Goal: Task Accomplishment & Management: Manage account settings

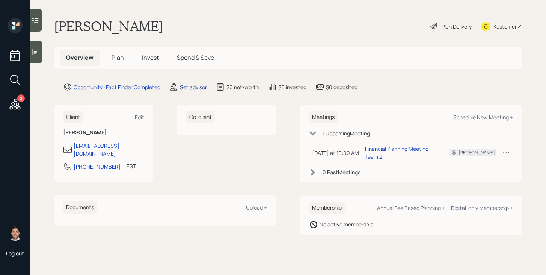
click at [196, 85] on div "Set advisor" at bounding box center [193, 87] width 27 height 8
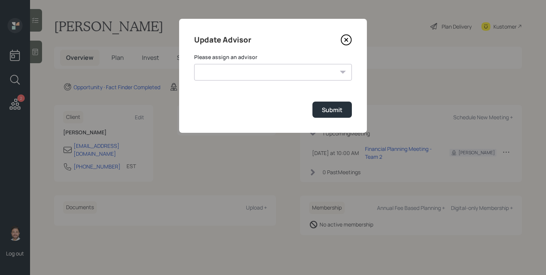
click at [233, 73] on select "[PERSON_NAME] [PERSON_NAME] End [PERSON_NAME] [PERSON_NAME] [PERSON_NAME] [PERS…" at bounding box center [273, 72] width 158 height 17
select select "bffa7908-1b2a-4c79-9bb6-f0ec9aed22d3"
click at [194, 64] on select "[PERSON_NAME] [PERSON_NAME] End [PERSON_NAME] [PERSON_NAME] [PERSON_NAME] [PERS…" at bounding box center [273, 72] width 158 height 17
click at [329, 113] on div "Submit" at bounding box center [332, 110] width 21 height 8
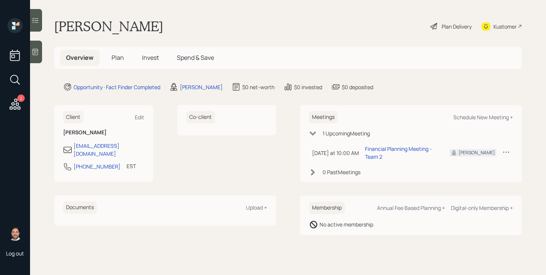
click at [121, 58] on span "Plan" at bounding box center [118, 57] width 12 height 8
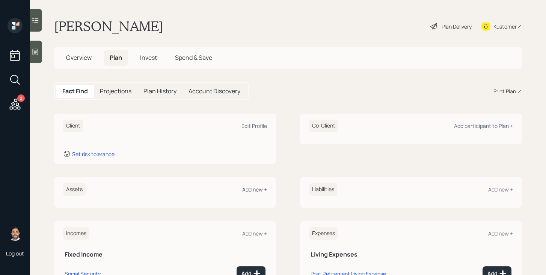
click at [259, 190] on div "Add new +" at bounding box center [254, 189] width 25 height 7
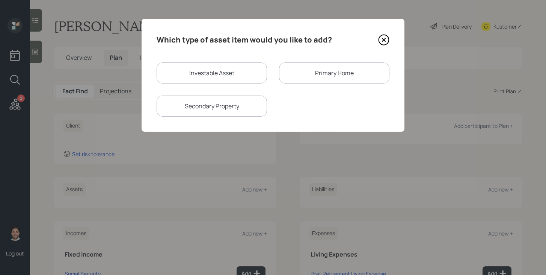
click at [220, 80] on div "Investable Asset" at bounding box center [212, 72] width 110 height 21
select select "taxable"
select select "balanced"
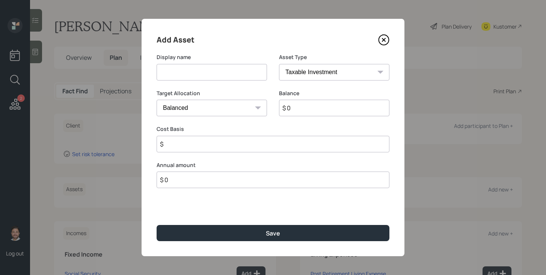
click at [220, 77] on input at bounding box center [212, 72] width 110 height 17
type input "Savings"
click at [341, 69] on select "SEP IRA IRA Roth IRA 401(k) Roth 401(k) 403(b) Roth 403(b) 457(b) Roth 457(b) H…" at bounding box center [334, 72] width 110 height 17
select select "cash"
click at [279, 64] on select "SEP IRA IRA Roth IRA 401(k) Roth 401(k) 403(b) Roth 403(b) 457(b) Roth 457(b) H…" at bounding box center [334, 72] width 110 height 17
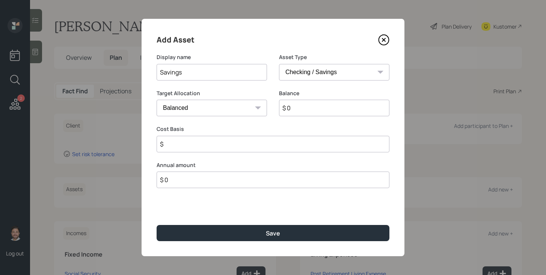
type input "$"
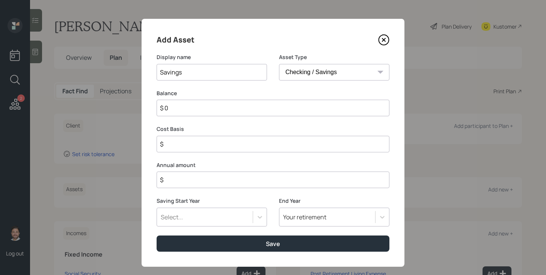
click at [303, 107] on input "$ 0" at bounding box center [273, 108] width 233 height 17
type input "$ 2"
type input "$ 20"
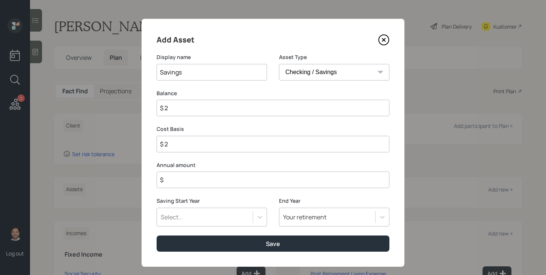
type input "$ 20"
type input "$ 200"
type input "$ 2,000"
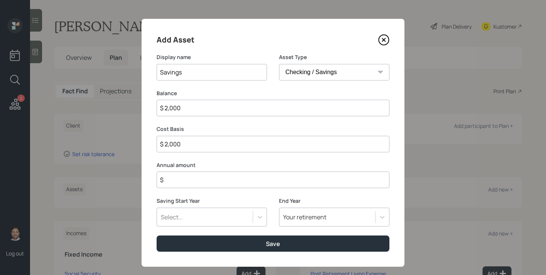
type input "$ 20,000"
type input "$ 200,000"
click at [284, 184] on input "$" at bounding box center [273, 179] width 233 height 17
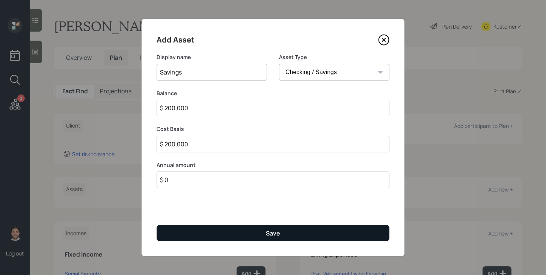
type input "$ 0"
click at [275, 236] on div "Save" at bounding box center [273, 233] width 14 height 8
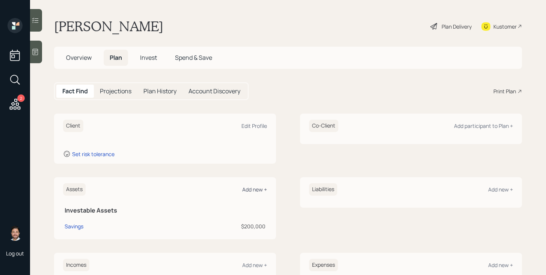
click at [250, 188] on div "Add new +" at bounding box center [254, 189] width 25 height 7
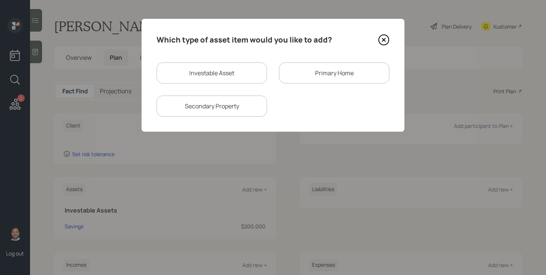
click at [222, 71] on div "Investable Asset" at bounding box center [212, 72] width 110 height 21
select select "taxable"
select select "balanced"
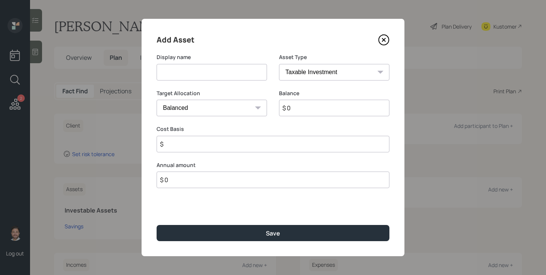
click at [219, 71] on input at bounding box center [212, 72] width 110 height 17
type input "Inherited Stocks"
click at [306, 108] on input "$ 0" at bounding box center [334, 108] width 110 height 17
type input "$ 150,000"
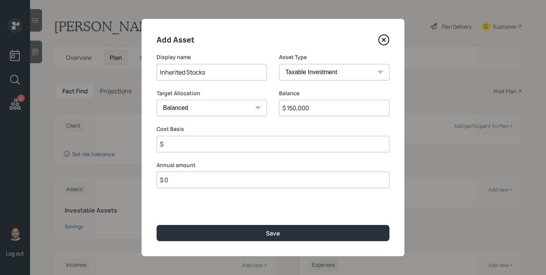
click at [279, 142] on input "$" at bounding box center [273, 144] width 233 height 17
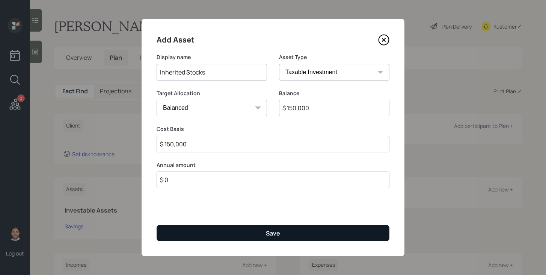
type input "$ 150,000"
click at [294, 237] on button "Save" at bounding box center [273, 233] width 233 height 16
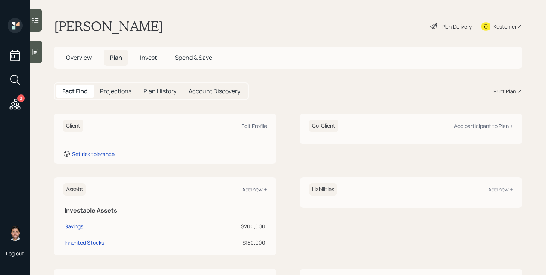
click at [256, 190] on div "Add new +" at bounding box center [254, 189] width 25 height 7
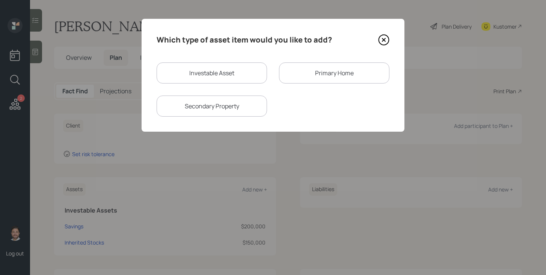
click at [202, 68] on div "Investable Asset" at bounding box center [212, 72] width 110 height 21
select select "taxable"
select select "balanced"
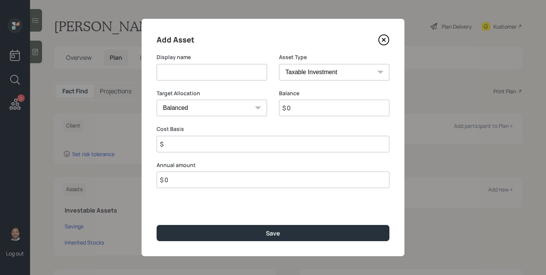
click at [202, 70] on input at bounding box center [212, 72] width 110 height 17
type input "Emergency Fund"
click at [308, 65] on select "SEP IRA IRA Roth IRA 401(k) Roth 401(k) 403(b) Roth 403(b) 457(b) Roth 457(b) H…" at bounding box center [334, 72] width 110 height 17
select select "emergency_fund"
click at [279, 64] on select "SEP IRA IRA Roth IRA 401(k) Roth 401(k) 403(b) Roth 403(b) 457(b) Roth 457(b) H…" at bounding box center [334, 72] width 110 height 17
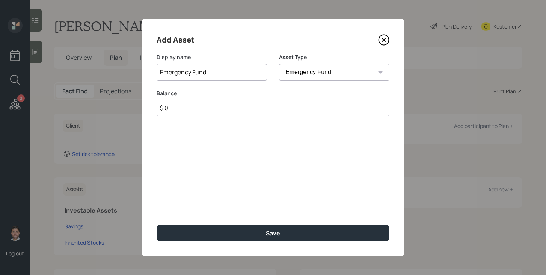
click at [299, 106] on input "$ 0" at bounding box center [273, 108] width 233 height 17
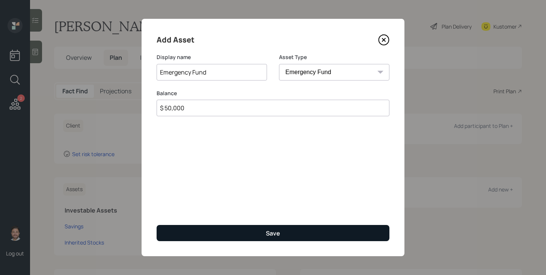
type input "$ 50,000"
click at [305, 235] on button "Save" at bounding box center [273, 233] width 233 height 16
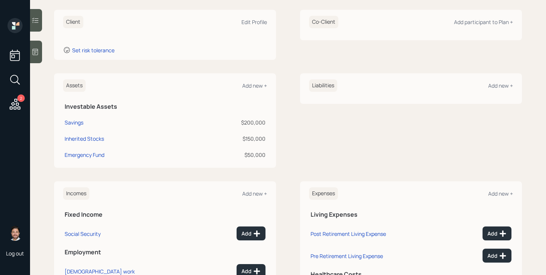
scroll to position [105, 0]
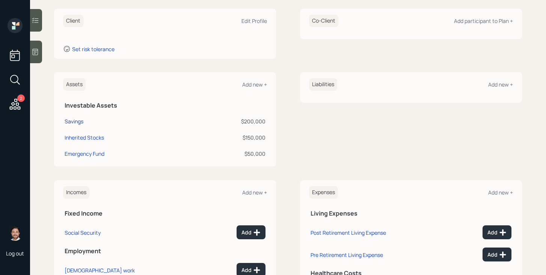
click at [77, 121] on div "Savings" at bounding box center [74, 121] width 19 height 8
select select "cash"
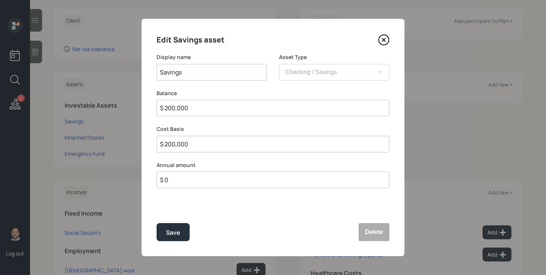
click at [224, 111] on input "$ 200,000" at bounding box center [273, 108] width 233 height 17
type input "$ 1"
type input "$ 15"
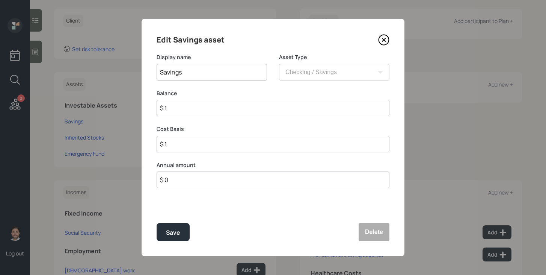
type input "$ 15"
type input "$ 150"
type input "$ 1,500"
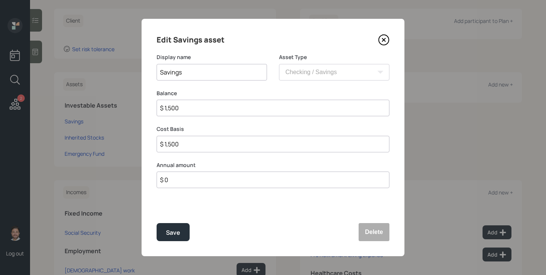
type input "$ 15,000"
type input "$ 150,000"
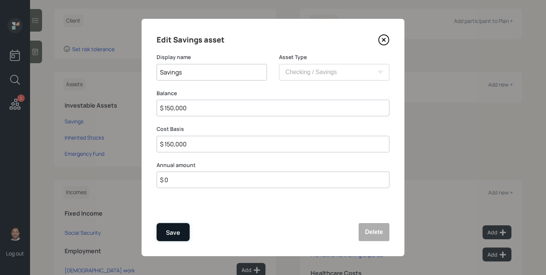
click at [177, 227] on div "Save" at bounding box center [173, 232] width 14 height 10
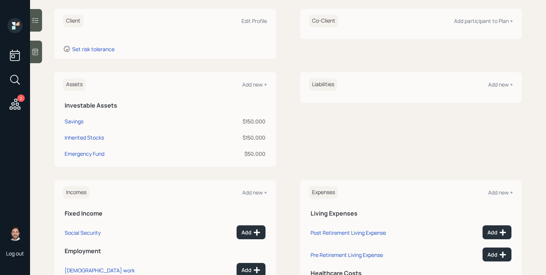
scroll to position [156, 0]
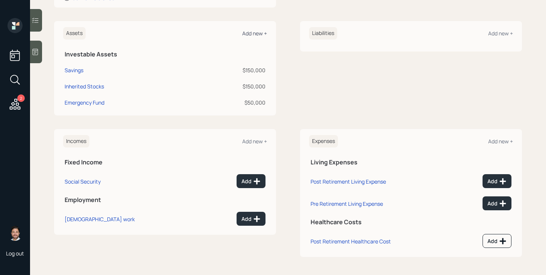
click at [257, 33] on div "Add new +" at bounding box center [254, 33] width 25 height 7
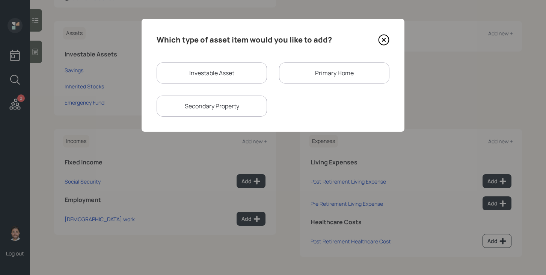
click at [306, 72] on div "Primary Home" at bounding box center [334, 72] width 110 height 21
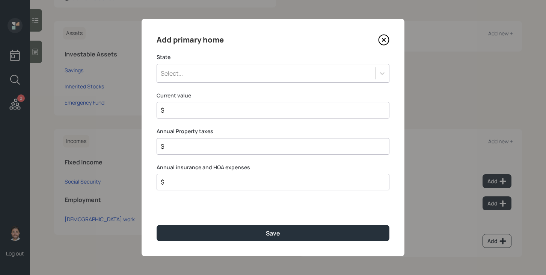
click at [279, 76] on div "Select..." at bounding box center [266, 73] width 218 height 13
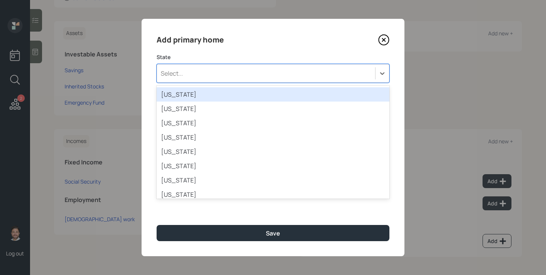
click at [257, 94] on div "Alabama" at bounding box center [273, 94] width 233 height 14
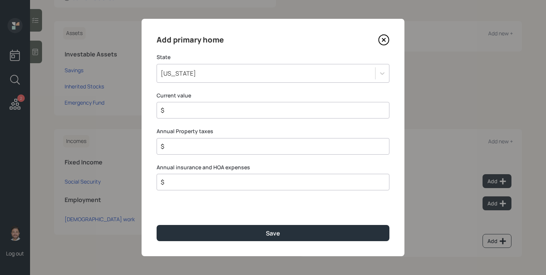
click at [241, 116] on div "$" at bounding box center [273, 110] width 233 height 17
click at [242, 114] on input "$" at bounding box center [270, 110] width 220 height 9
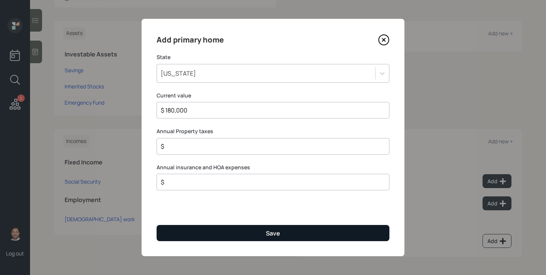
type input "$ 180,000"
click at [240, 231] on button "Save" at bounding box center [273, 233] width 233 height 16
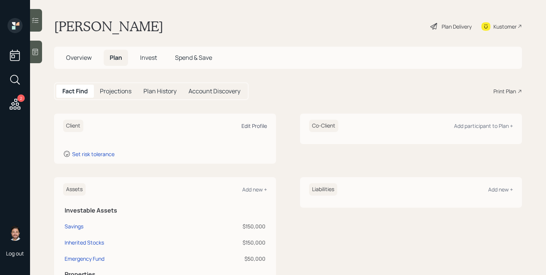
click at [254, 124] on div "Edit Profile" at bounding box center [254, 125] width 26 height 7
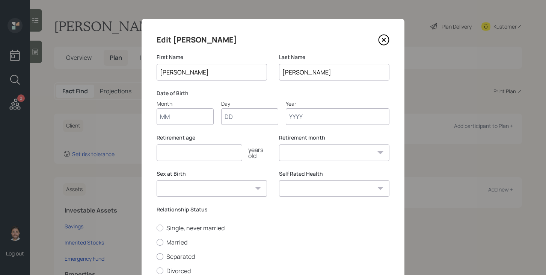
click at [183, 121] on input "Month" at bounding box center [185, 116] width 57 height 17
type input "11"
type input "02"
type input "1963"
select select "11"
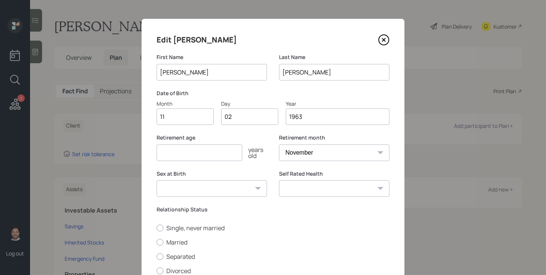
type input "1963"
click at [183, 149] on input "number" at bounding box center [200, 152] width 86 height 17
type input "65"
click at [195, 188] on select "Male Female Other / Prefer not to say" at bounding box center [212, 188] width 110 height 17
select select "male"
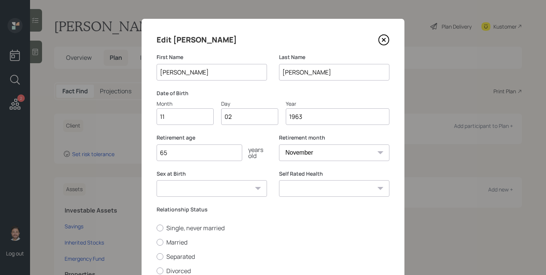
click at [157, 180] on select "Male Female Other / Prefer not to say" at bounding box center [212, 188] width 110 height 17
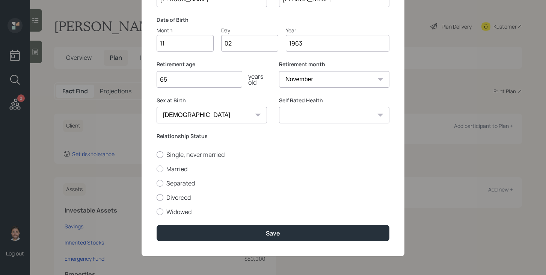
click at [327, 112] on select "Excellent Very Good Good Fair Poor" at bounding box center [334, 115] width 110 height 17
select select "good"
click at [279, 107] on select "Excellent Very Good Good Fair Poor" at bounding box center [334, 115] width 110 height 17
click at [166, 152] on label "Single, never married" at bounding box center [273, 154] width 233 height 8
click at [157, 154] on input "Single, never married" at bounding box center [156, 154] width 0 height 0
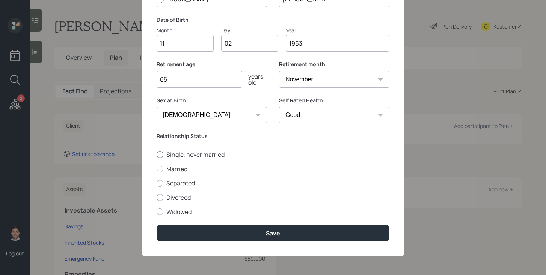
radio input "true"
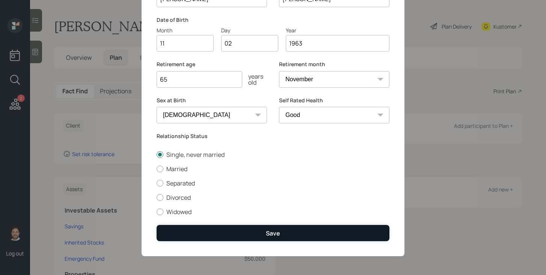
click at [213, 226] on button "Save" at bounding box center [273, 233] width 233 height 16
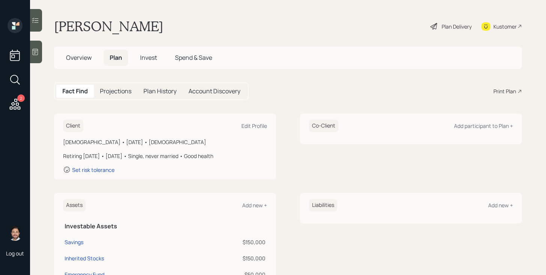
click at [442, 24] on div "Plan Delivery" at bounding box center [457, 27] width 30 height 8
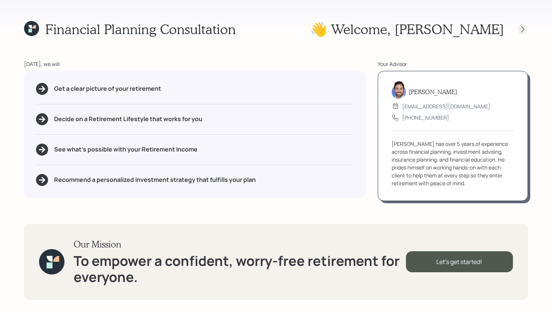
click at [523, 30] on icon at bounding box center [523, 30] width 8 height 8
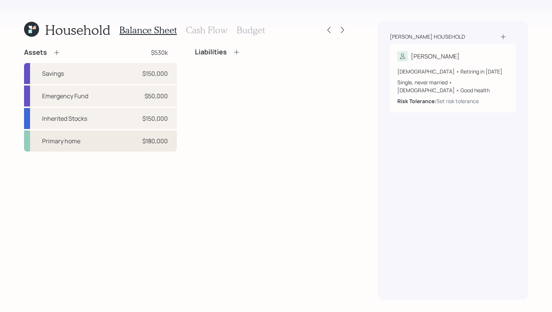
click at [109, 145] on div "Primary home $180,000" at bounding box center [100, 141] width 153 height 21
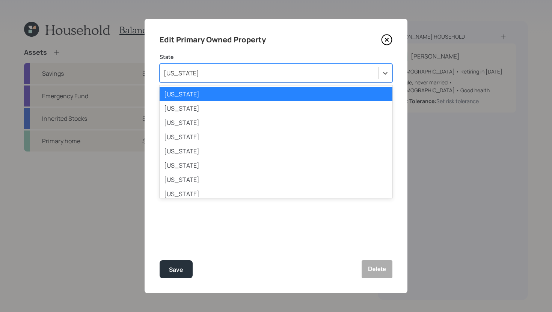
click at [265, 75] on div "Alabama" at bounding box center [269, 73] width 218 height 13
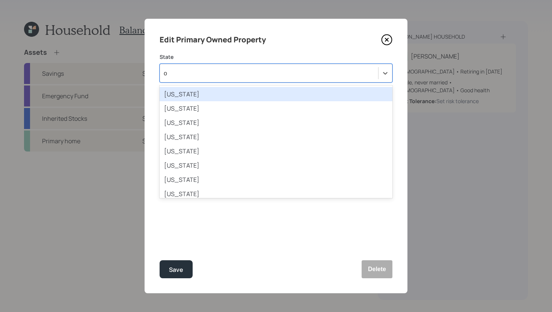
type input "oh"
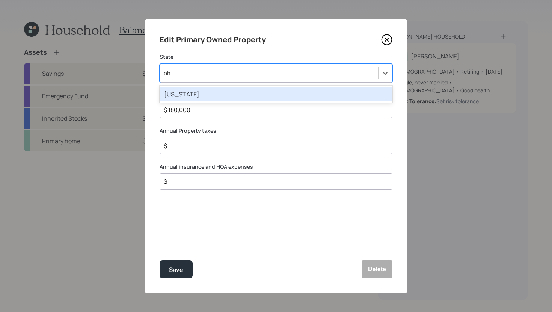
click at [265, 97] on div "Ohio" at bounding box center [276, 94] width 233 height 14
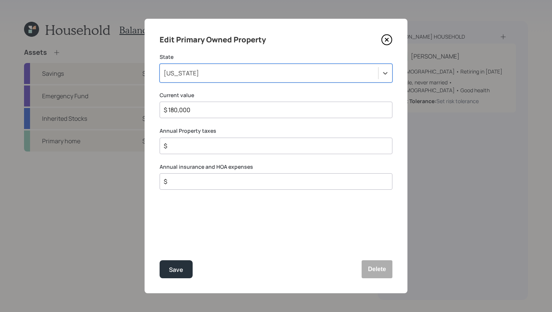
click at [221, 149] on input "$" at bounding box center [273, 146] width 220 height 9
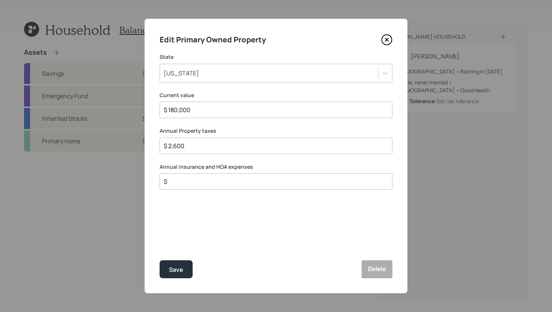
type input "$ 2,600"
click at [205, 186] on input "$" at bounding box center [273, 181] width 220 height 9
type input "$ 2,600"
click at [184, 267] on button "Save" at bounding box center [176, 270] width 33 height 18
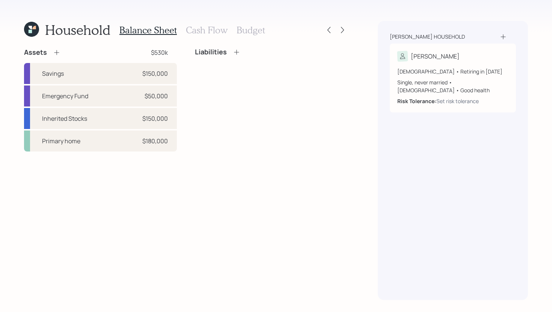
click at [59, 52] on icon at bounding box center [57, 53] width 8 height 8
click at [56, 52] on div "Assets $530k Savings $150,000 Emergency Fund $50,000 Inherited Stocks $150,000 …" at bounding box center [186, 100] width 324 height 104
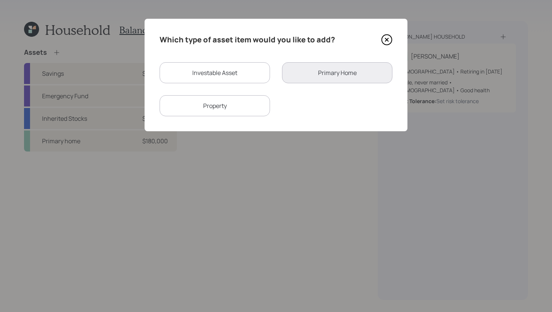
click at [253, 69] on div "Investable Asset" at bounding box center [215, 72] width 110 height 21
select select "taxable"
select select "balanced"
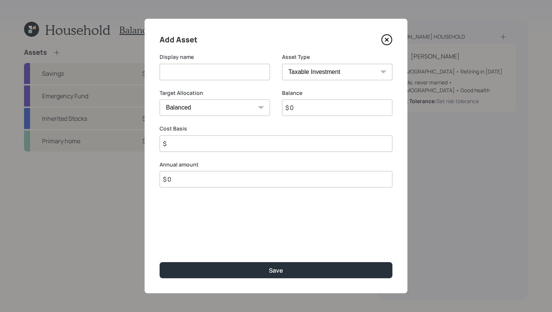
click at [317, 108] on input "$ 0" at bounding box center [337, 108] width 110 height 17
type input "$ 140,000"
click at [249, 73] on input at bounding box center [215, 72] width 110 height 17
type input "Inherited Fidelity Account"
click at [293, 142] on input "$" at bounding box center [276, 144] width 233 height 17
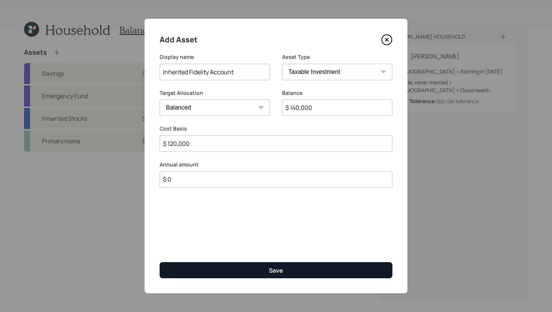
type input "$ 120,000"
click at [316, 276] on button "Save" at bounding box center [276, 271] width 233 height 16
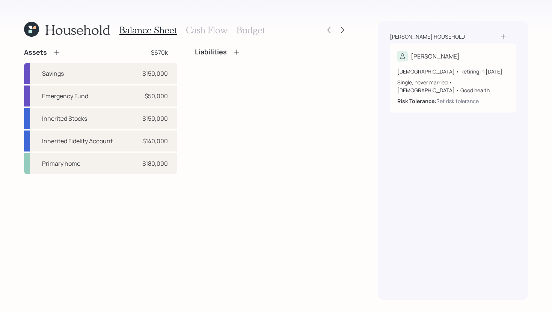
click at [219, 35] on h3 "Cash Flow" at bounding box center [207, 30] width 42 height 11
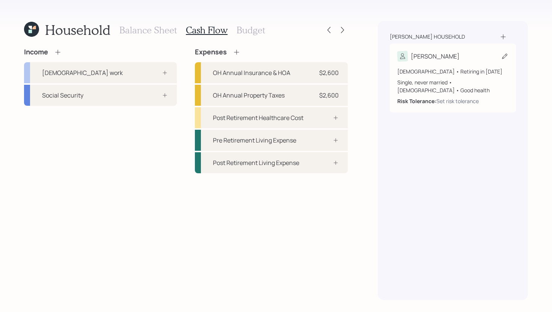
click at [501, 54] on icon at bounding box center [505, 57] width 8 height 8
select select "11"
select select "good"
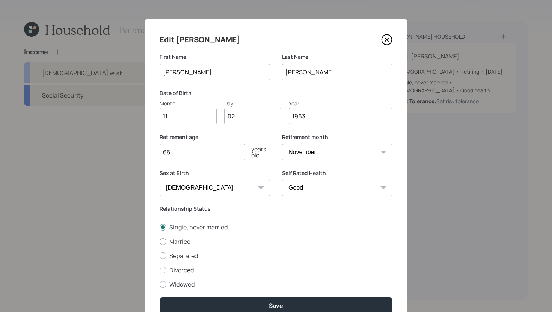
click at [388, 35] on icon at bounding box center [387, 40] width 10 height 10
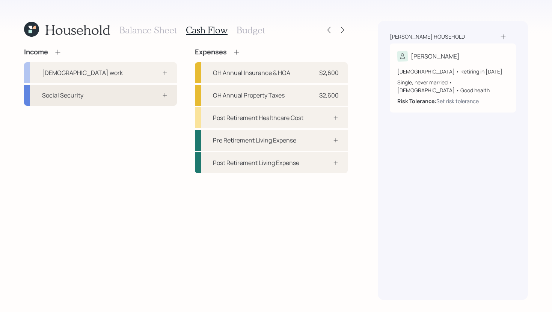
click at [115, 97] on div "Social Security" at bounding box center [100, 95] width 153 height 21
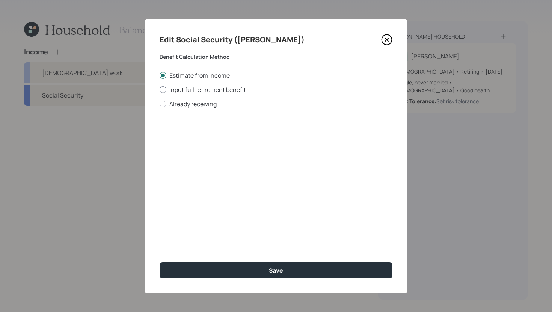
click at [183, 91] on label "Input full retirement benefit" at bounding box center [276, 90] width 233 height 8
click at [160, 90] on input "Input full retirement benefit" at bounding box center [159, 89] width 0 height 0
radio input "true"
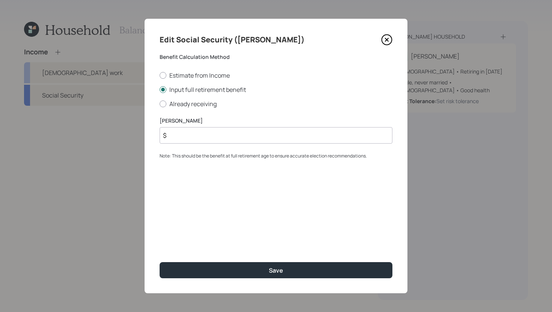
click at [186, 140] on input "$" at bounding box center [276, 135] width 233 height 17
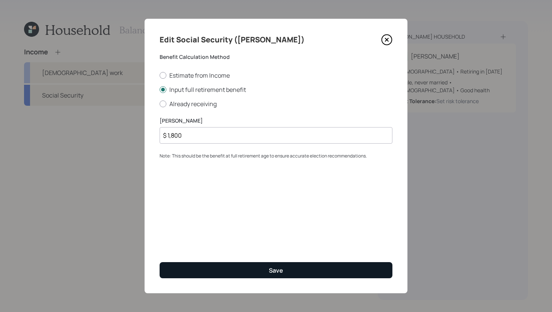
type input "$ 1,800"
click at [238, 270] on button "Save" at bounding box center [276, 271] width 233 height 16
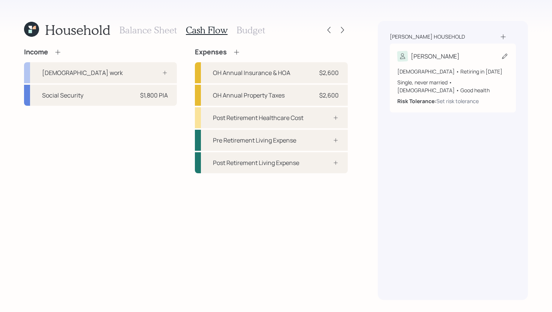
click at [505, 56] on icon at bounding box center [505, 57] width 8 height 8
select select "11"
select select "good"
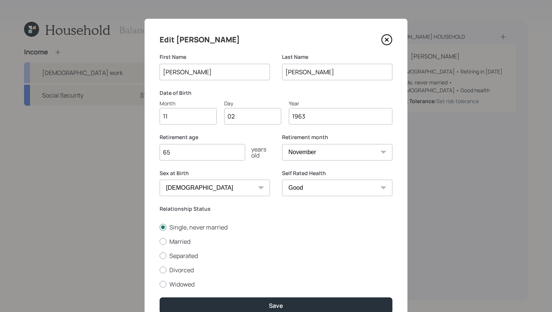
click at [227, 155] on input "65" at bounding box center [203, 152] width 86 height 17
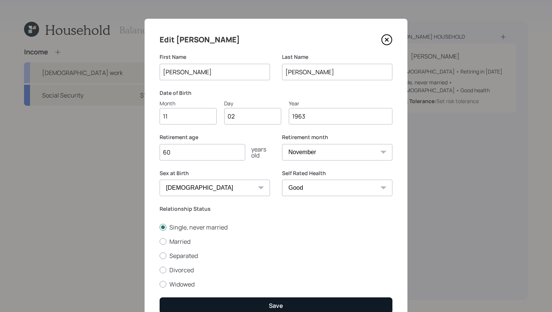
type input "60"
click at [255, 305] on button "Save" at bounding box center [276, 306] width 233 height 16
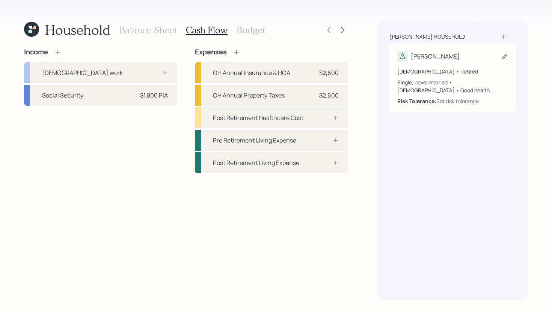
click at [502, 53] on icon at bounding box center [505, 57] width 8 height 8
select select "11"
select select "good"
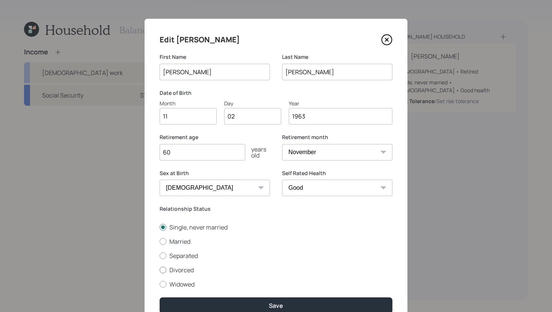
click at [170, 274] on label "Divorced" at bounding box center [276, 270] width 233 height 8
click at [160, 270] on input "Divorced" at bounding box center [159, 270] width 0 height 0
radio input "true"
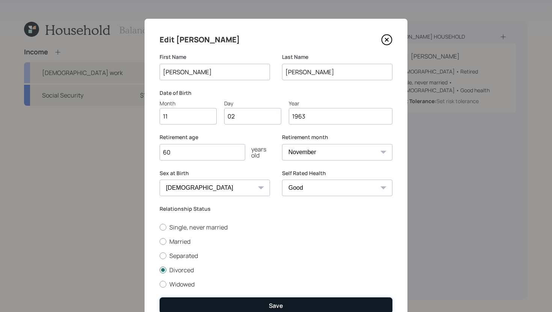
click at [215, 303] on button "Save" at bounding box center [276, 306] width 233 height 16
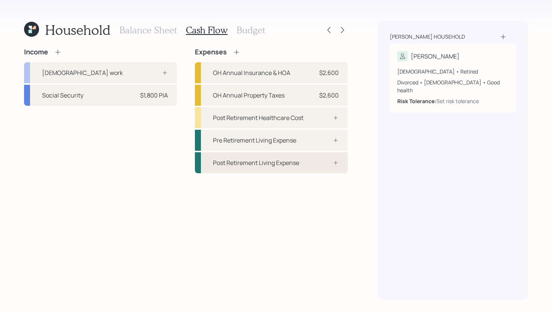
click at [279, 164] on div "Post Retirement Living Expense" at bounding box center [256, 162] width 86 height 9
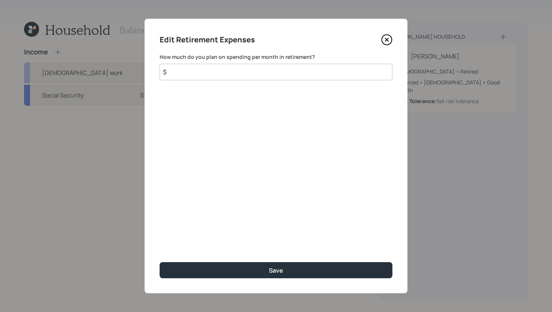
click at [259, 75] on input "$" at bounding box center [276, 72] width 233 height 17
click at [200, 70] on input "$ 3,000" at bounding box center [276, 72] width 233 height 17
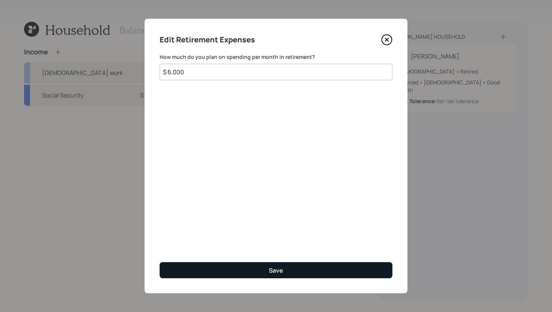
type input "$ 6,000"
click at [266, 263] on button "Save" at bounding box center [276, 271] width 233 height 16
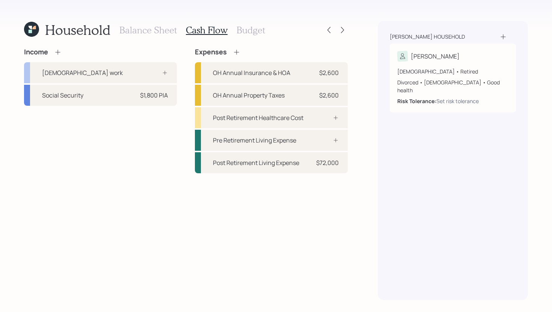
click at [251, 32] on h3 "Budget" at bounding box center [251, 30] width 29 height 11
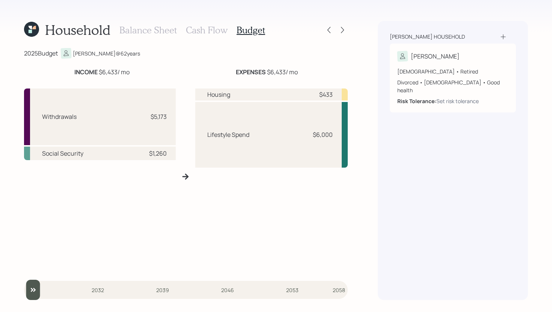
click at [204, 32] on h3 "Cash Flow" at bounding box center [207, 30] width 42 height 11
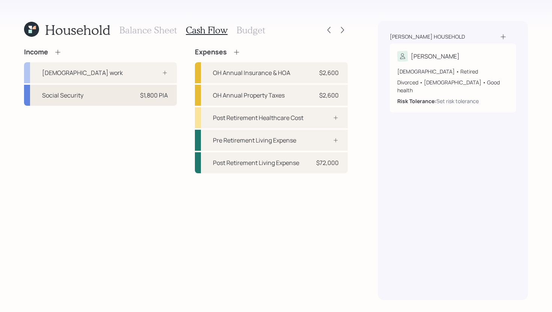
click at [125, 97] on div "Social Security $1,800 PIA" at bounding box center [100, 95] width 153 height 21
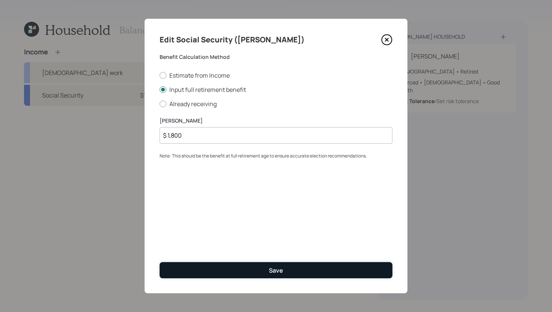
click at [228, 268] on button "Save" at bounding box center [276, 271] width 233 height 16
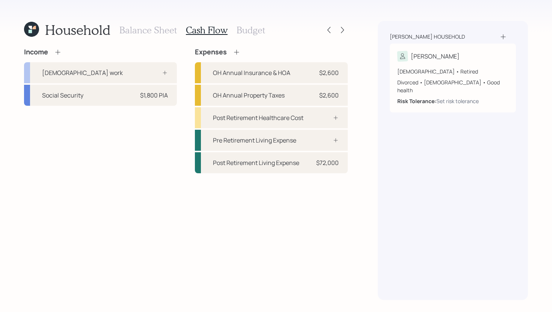
click at [241, 27] on h3 "Budget" at bounding box center [251, 30] width 29 height 11
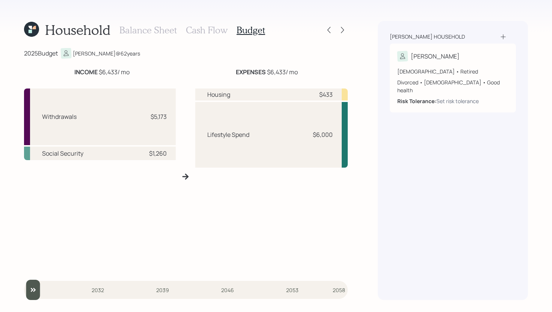
click at [75, 154] on div "Social Security" at bounding box center [62, 153] width 41 height 9
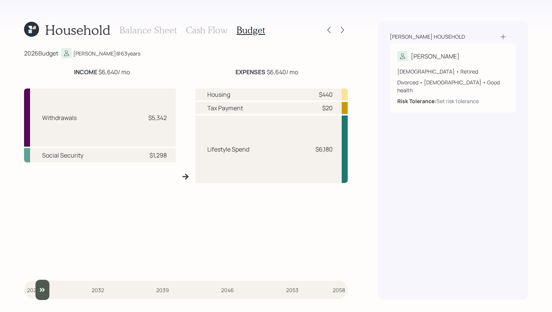
type input "2025"
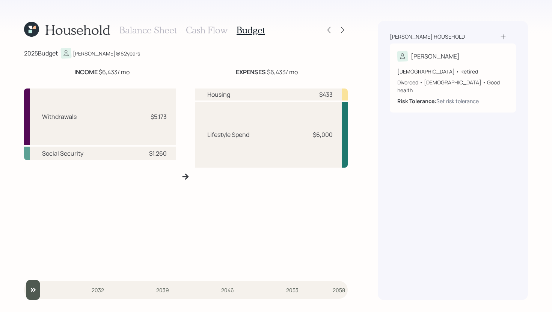
drag, startPoint x: 35, startPoint y: 289, endPoint x: 15, endPoint y: 289, distance: 19.9
click at [24, 289] on input "slider" at bounding box center [186, 290] width 324 height 20
click at [155, 151] on div "$1,260" at bounding box center [158, 153] width 18 height 9
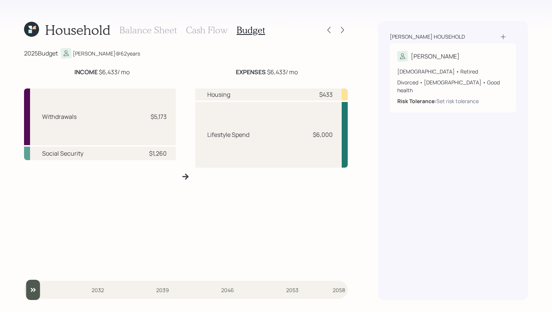
click at [211, 33] on h3 "Cash Flow" at bounding box center [207, 30] width 42 height 11
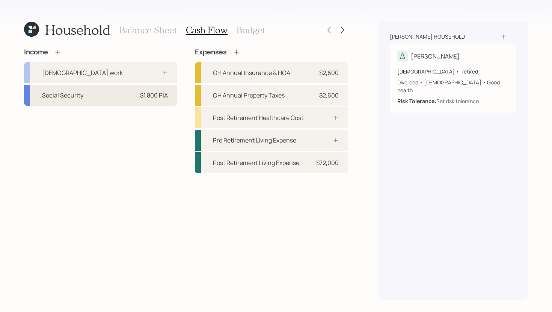
click at [137, 95] on div "Social Security $1,800 PIA" at bounding box center [100, 95] width 153 height 21
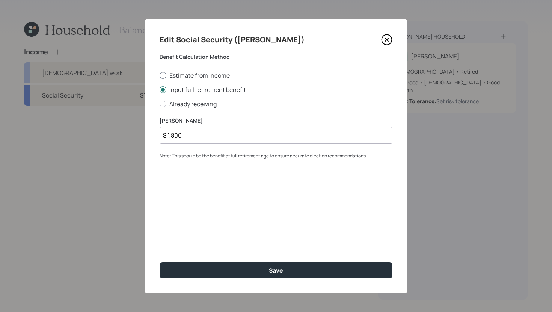
click at [184, 72] on label "Estimate from Income" at bounding box center [276, 75] width 233 height 8
click at [160, 75] on input "Estimate from Income" at bounding box center [159, 75] width 0 height 0
radio input "true"
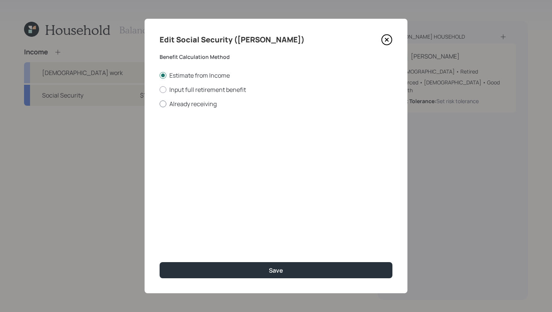
click at [182, 103] on label "Already receiving" at bounding box center [276, 104] width 233 height 8
click at [160, 104] on input "Already receiving" at bounding box center [159, 104] width 0 height 0
radio input "true"
click at [184, 91] on label "Input full retirement benefit" at bounding box center [276, 90] width 233 height 8
click at [160, 90] on input "Input full retirement benefit" at bounding box center [159, 89] width 0 height 0
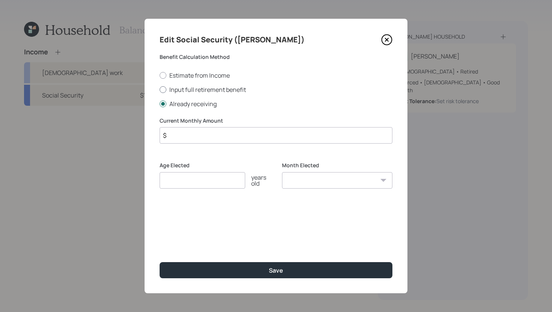
radio input "true"
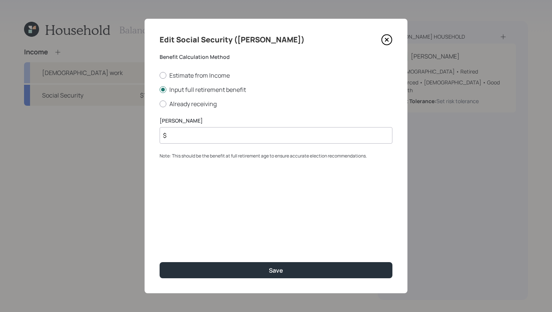
click at [186, 144] on div "PIA Amount $ Note: This should be the benefit at full retirement age to ensure …" at bounding box center [276, 138] width 233 height 43
click at [187, 137] on input "$" at bounding box center [276, 135] width 233 height 17
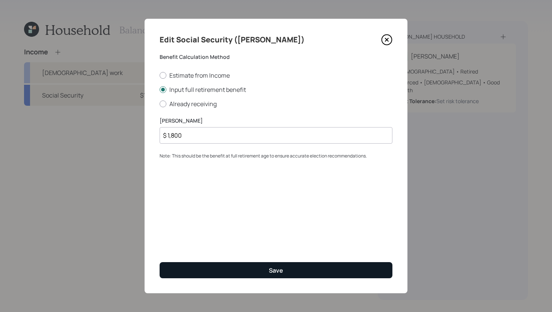
type input "$ 1,800"
click at [235, 272] on button "Save" at bounding box center [276, 271] width 233 height 16
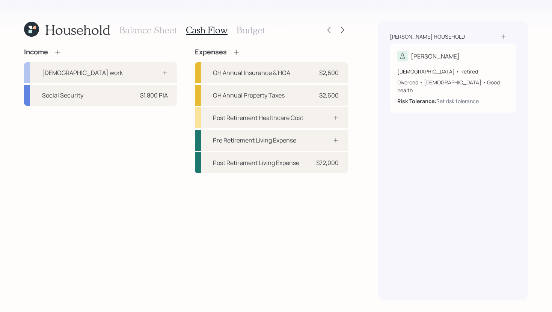
click at [255, 29] on h3 "Budget" at bounding box center [251, 30] width 29 height 11
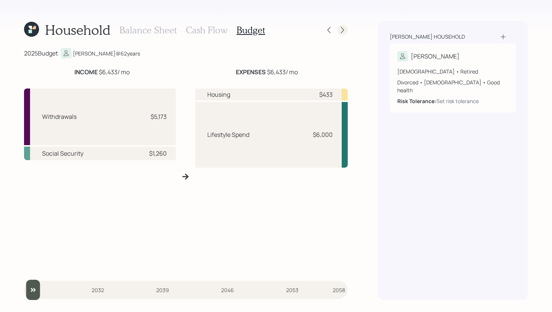
click at [340, 30] on icon at bounding box center [343, 30] width 8 height 8
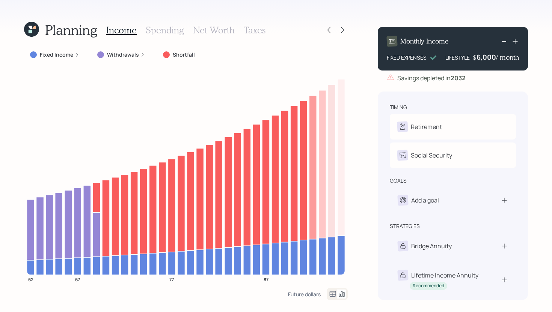
click at [70, 56] on label "Fixed Income" at bounding box center [56, 55] width 33 height 8
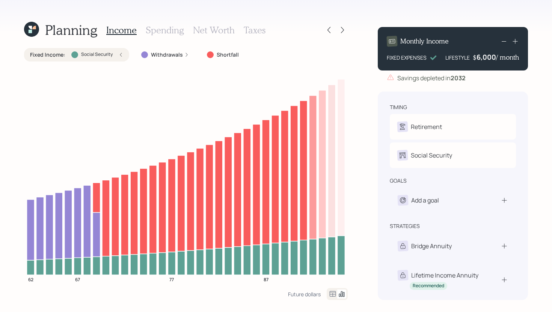
click at [70, 56] on div "Fixed Income : Social Security" at bounding box center [76, 55] width 93 height 8
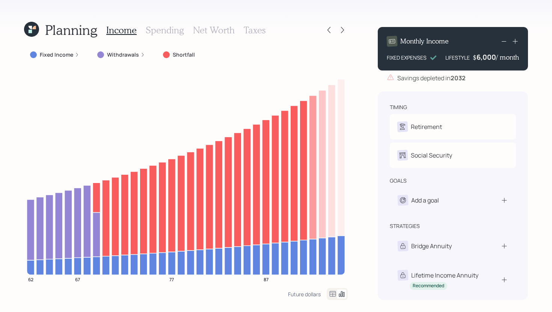
click at [335, 28] on div at bounding box center [336, 30] width 24 height 11
click at [329, 28] on icon at bounding box center [328, 30] width 3 height 6
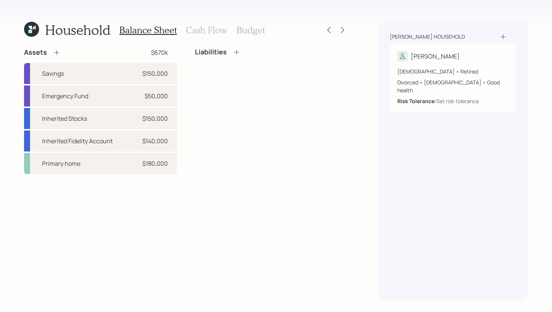
click at [209, 31] on h3 "Cash Flow" at bounding box center [207, 30] width 42 height 11
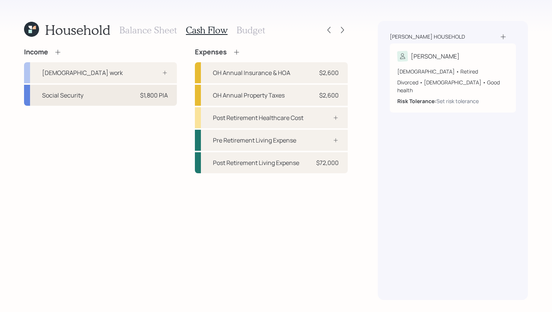
click at [116, 94] on div "Social Security $1,800 PIA" at bounding box center [100, 95] width 153 height 21
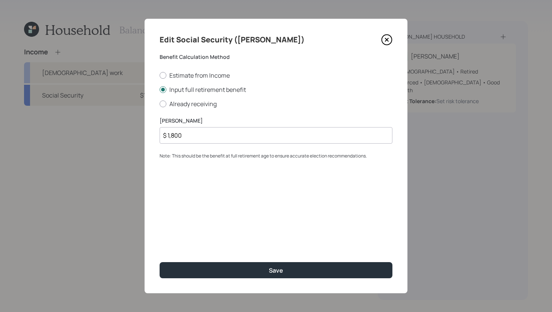
click at [209, 136] on input "$ 1,800" at bounding box center [276, 135] width 233 height 17
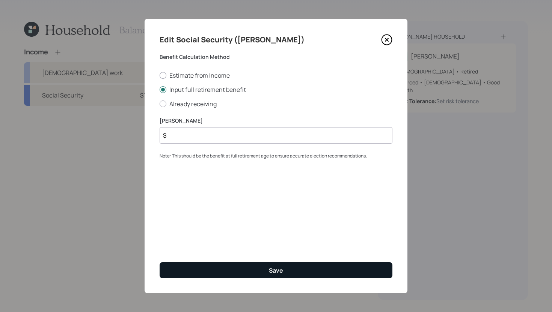
type input "$"
click at [266, 268] on button "Save" at bounding box center [276, 271] width 233 height 16
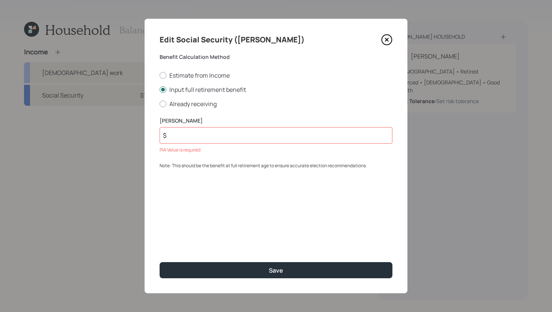
click at [389, 43] on icon at bounding box center [386, 39] width 11 height 11
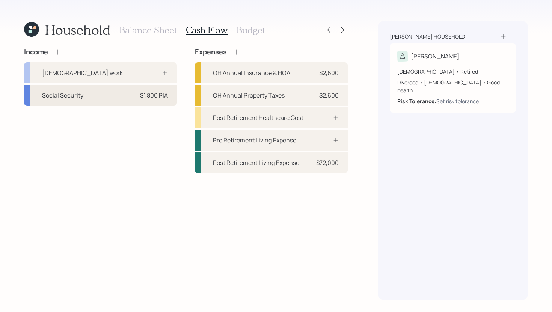
click at [126, 97] on div "Social Security $1,800 PIA" at bounding box center [100, 95] width 153 height 21
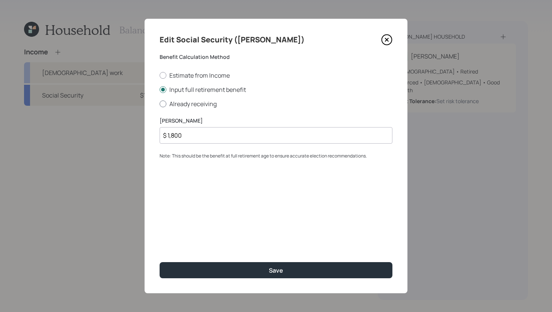
click at [178, 101] on label "Already receiving" at bounding box center [276, 104] width 233 height 8
click at [160, 104] on input "Already receiving" at bounding box center [159, 104] width 0 height 0
radio input "true"
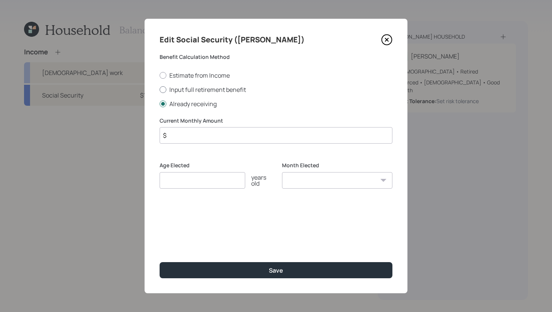
click at [180, 91] on label "Input full retirement benefit" at bounding box center [276, 90] width 233 height 8
click at [160, 90] on input "Input full retirement benefit" at bounding box center [159, 89] width 0 height 0
radio input "true"
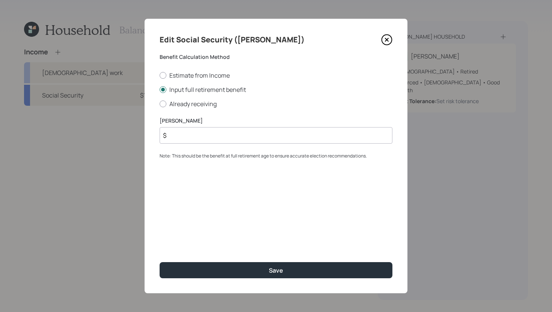
click at [181, 134] on input "$" at bounding box center [276, 135] width 233 height 17
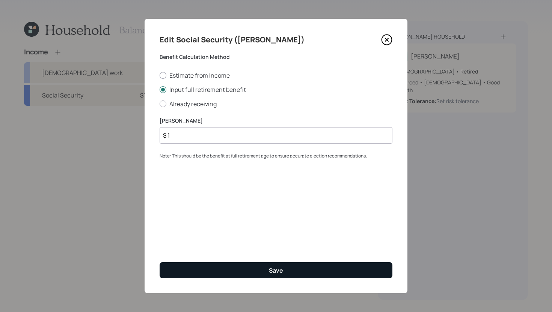
type input "$ 1"
click at [228, 270] on button "Save" at bounding box center [276, 271] width 233 height 16
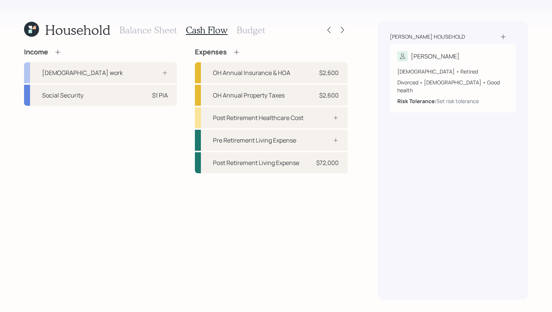
click at [240, 27] on h3 "Budget" at bounding box center [251, 30] width 29 height 11
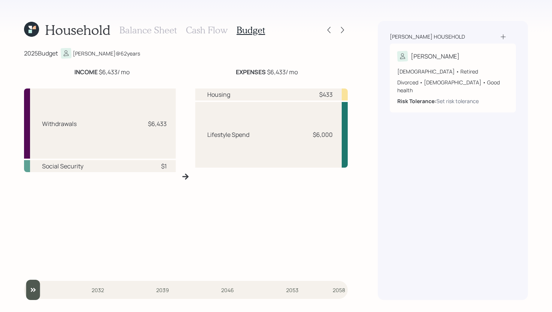
click at [207, 28] on h3 "Cash Flow" at bounding box center [207, 30] width 42 height 11
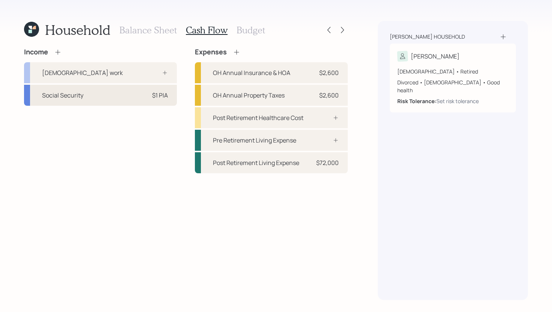
click at [123, 95] on div "Social Security $1 PIA" at bounding box center [100, 95] width 153 height 21
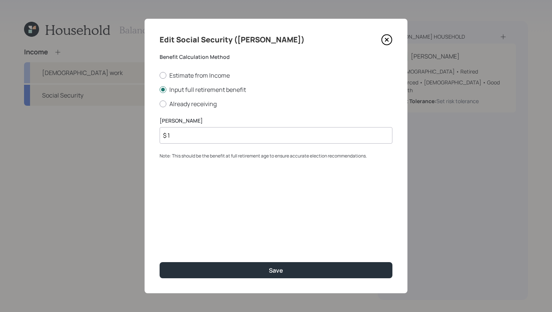
click at [184, 138] on input "$ 1" at bounding box center [276, 135] width 233 height 17
type input "$"
click at [391, 37] on icon at bounding box center [386, 39] width 11 height 11
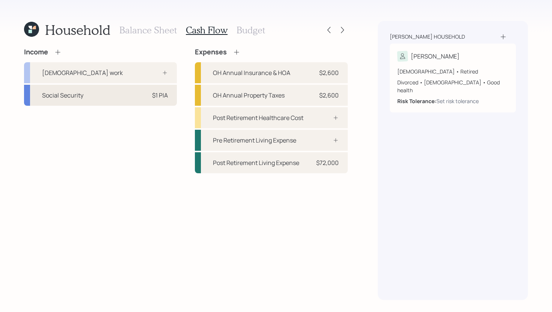
click at [124, 100] on div "Social Security $1 PIA" at bounding box center [100, 95] width 153 height 21
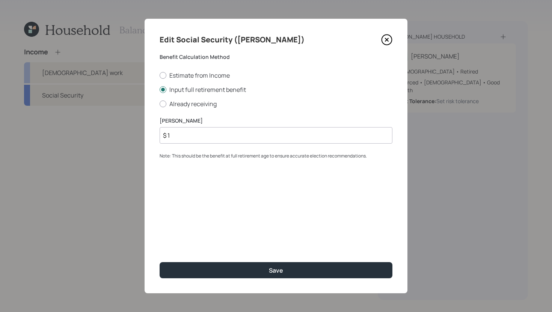
click at [188, 133] on input "$ 1" at bounding box center [276, 135] width 233 height 17
type input "$ 1,100"
click at [196, 102] on label "Already receiving" at bounding box center [276, 104] width 233 height 8
click at [160, 104] on input "Already receiving" at bounding box center [159, 104] width 0 height 0
radio input "true"
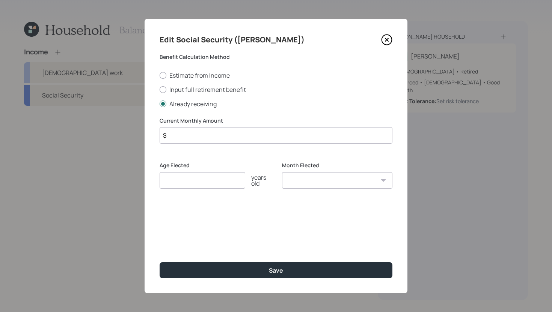
click at [212, 183] on input "number" at bounding box center [203, 180] width 86 height 17
type input "62"
click at [310, 186] on select "January February March April May June July August September October November De…" at bounding box center [337, 180] width 110 height 17
select select "11"
click at [282, 172] on select "January February March April May June July August September October November De…" at bounding box center [337, 180] width 110 height 17
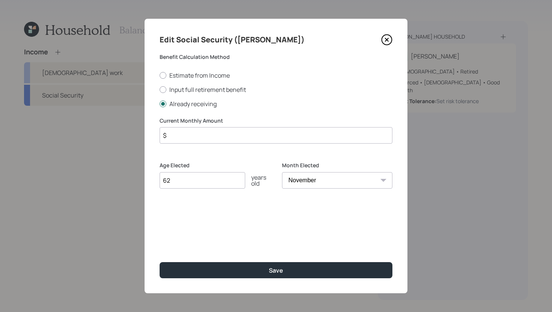
click at [242, 141] on input "$" at bounding box center [276, 135] width 233 height 17
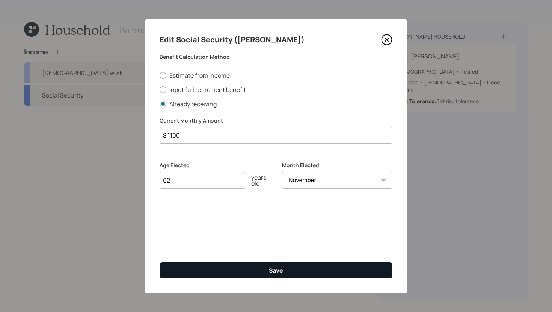
type input "$ 1,100"
click at [287, 271] on button "Save" at bounding box center [276, 271] width 233 height 16
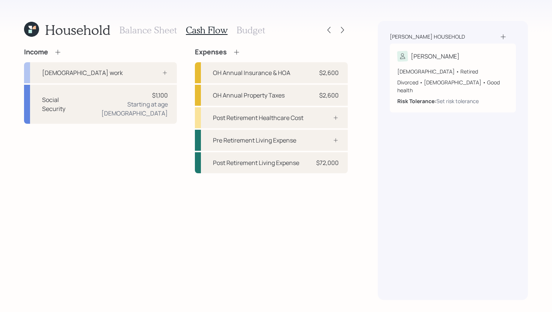
click at [258, 30] on h3 "Budget" at bounding box center [251, 30] width 29 height 11
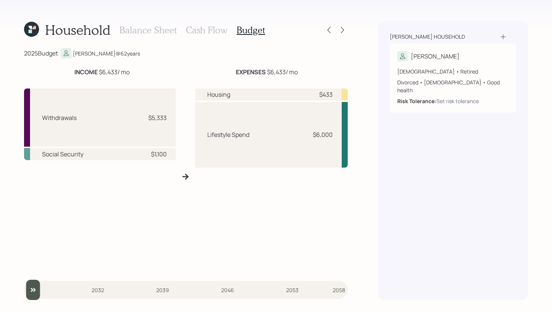
click at [216, 32] on h3 "Cash Flow" at bounding box center [207, 30] width 42 height 11
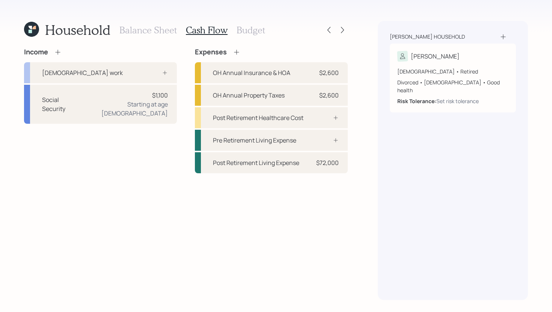
click at [249, 27] on h3 "Budget" at bounding box center [251, 30] width 29 height 11
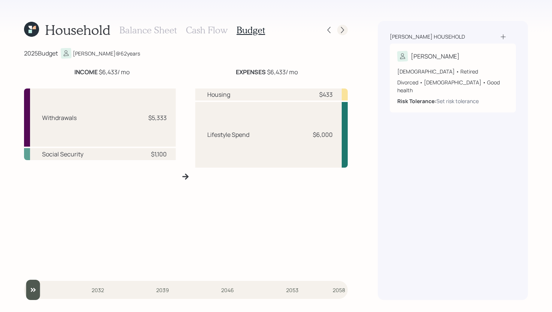
click at [344, 30] on icon at bounding box center [343, 30] width 8 height 8
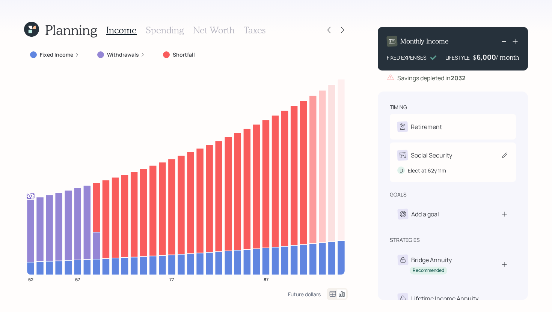
click at [467, 146] on div "Social Security D Elect at 62y 11m" at bounding box center [453, 162] width 126 height 39
select select "11"
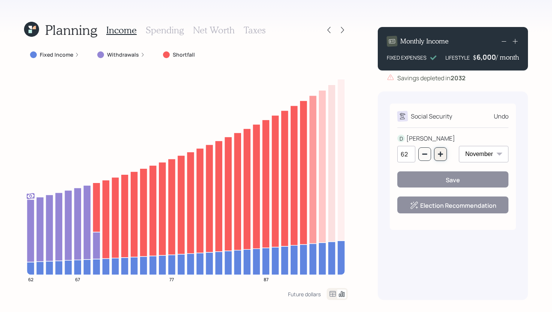
click at [446, 156] on button "button" at bounding box center [440, 155] width 13 height 14
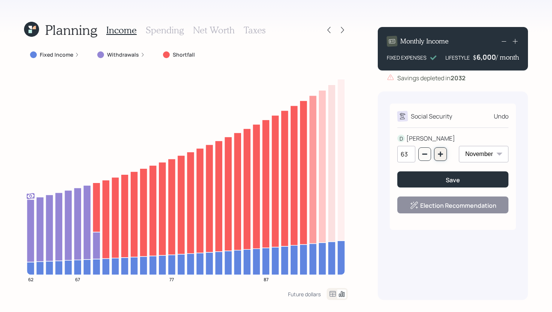
click at [446, 156] on button "button" at bounding box center [440, 155] width 13 height 14
type input "65"
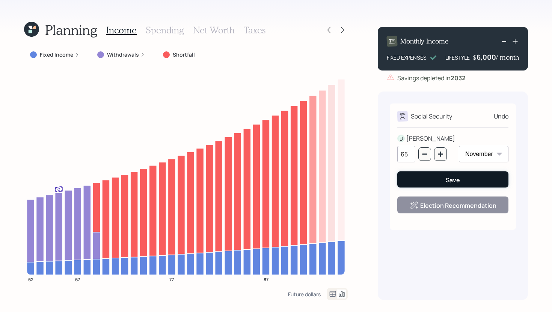
click at [445, 184] on button "Save" at bounding box center [452, 180] width 111 height 16
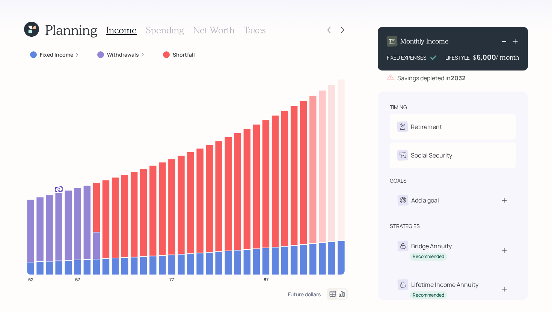
click at [59, 54] on label "Fixed Income" at bounding box center [56, 55] width 33 height 8
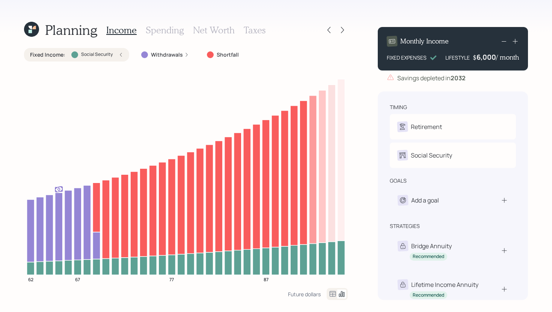
click at [59, 54] on label "Fixed Income :" at bounding box center [47, 55] width 35 height 8
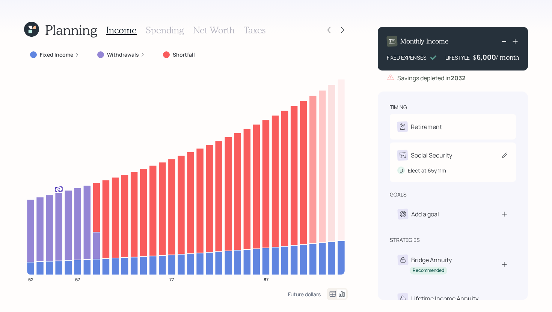
click at [463, 151] on div "Social Security" at bounding box center [452, 155] width 111 height 11
select select "11"
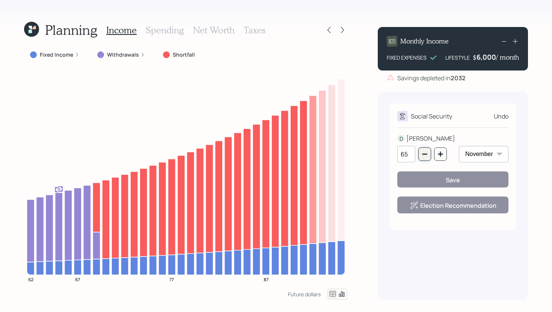
click at [426, 155] on icon "button" at bounding box center [425, 154] width 6 height 6
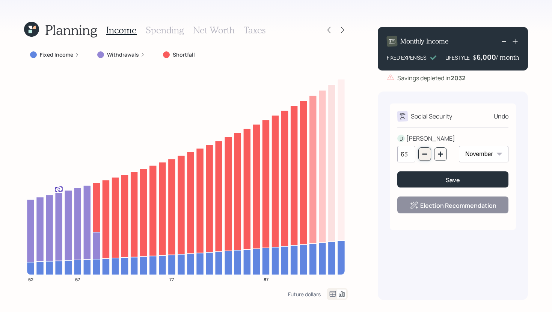
click at [426, 155] on icon "button" at bounding box center [425, 154] width 6 height 6
type input "62"
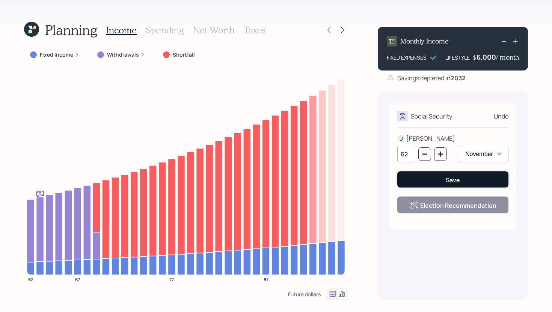
click at [432, 177] on button "Save" at bounding box center [452, 180] width 111 height 16
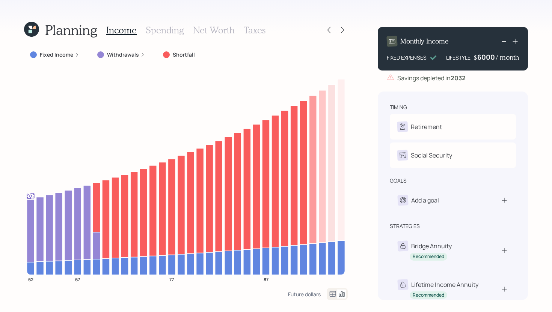
click at [492, 57] on div "6000" at bounding box center [486, 57] width 19 height 9
click at [369, 113] on div "Planning Income Spending Net Worth Taxes Fixed Income Withdrawals Shortfall 62 …" at bounding box center [276, 156] width 552 height 312
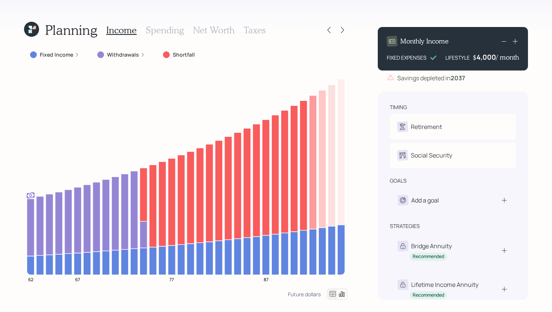
click at [487, 57] on div "4,000" at bounding box center [487, 57] width 20 height 9
click at [487, 57] on div "4000" at bounding box center [486, 57] width 19 height 9
click at [356, 141] on div "Planning Income Spending Net Worth Taxes Fixed Income Withdrawals Shortfall 62 …" at bounding box center [276, 156] width 552 height 312
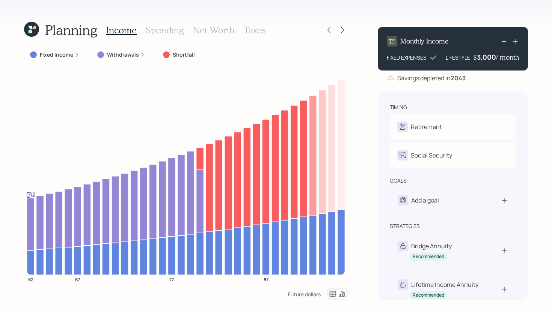
click at [171, 34] on h3 "Spending" at bounding box center [165, 30] width 38 height 11
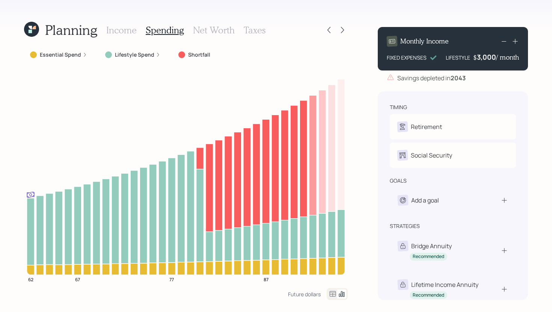
click at [210, 31] on h3 "Net Worth" at bounding box center [214, 30] width 42 height 11
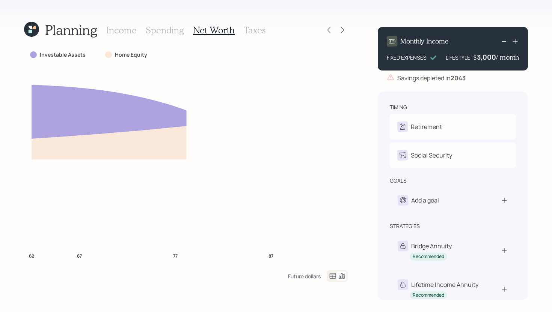
click at [177, 34] on h3 "Spending" at bounding box center [165, 30] width 38 height 11
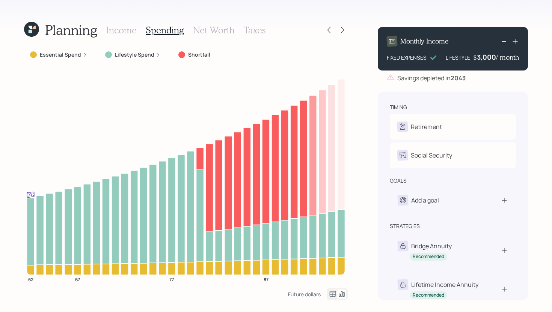
click at [131, 33] on h3 "Income" at bounding box center [121, 30] width 30 height 11
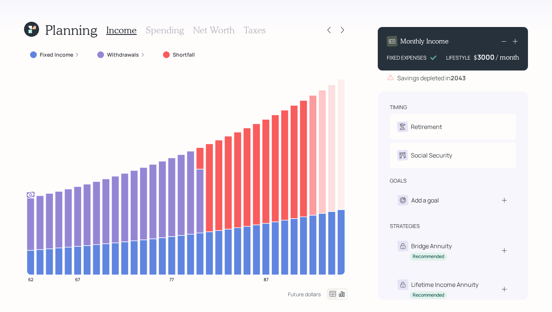
click at [486, 57] on div "3000" at bounding box center [486, 57] width 19 height 9
click at [369, 107] on div "Planning Income Spending Net Worth Taxes Fixed Income Withdrawals Shortfall 62 …" at bounding box center [276, 156] width 552 height 312
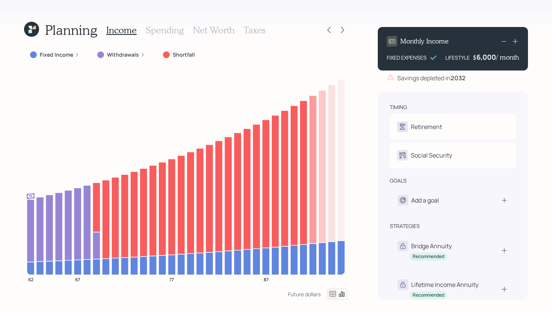
click at [166, 33] on h3 "Spending" at bounding box center [165, 30] width 38 height 11
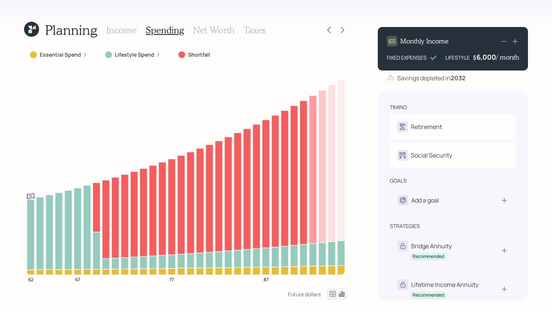
click at [33, 30] on icon at bounding box center [32, 30] width 20 height 20
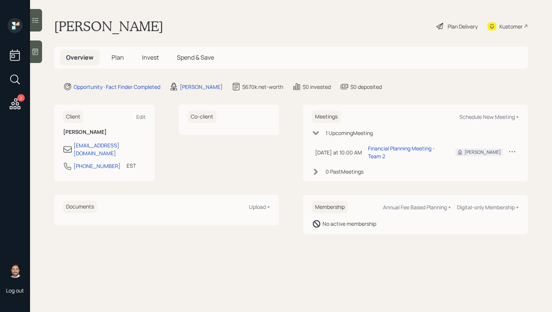
click at [124, 59] on h5 "Plan" at bounding box center [118, 58] width 24 height 16
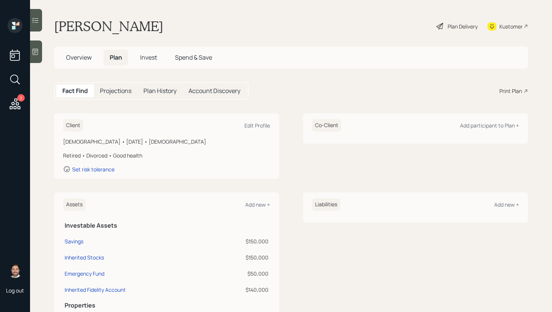
click at [443, 24] on icon at bounding box center [440, 26] width 9 height 9
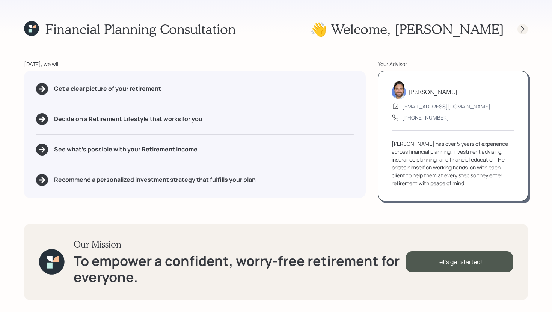
click at [523, 27] on icon at bounding box center [523, 30] width 8 height 8
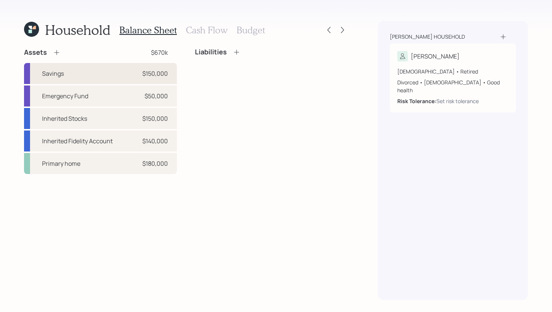
click at [106, 73] on div "Savings $150,000" at bounding box center [100, 73] width 153 height 21
select select "cash"
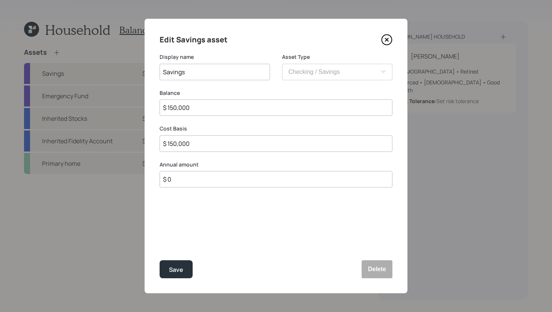
click at [223, 111] on input "$ 150,000" at bounding box center [276, 108] width 233 height 17
click at [372, 264] on button "Delete" at bounding box center [377, 270] width 31 height 18
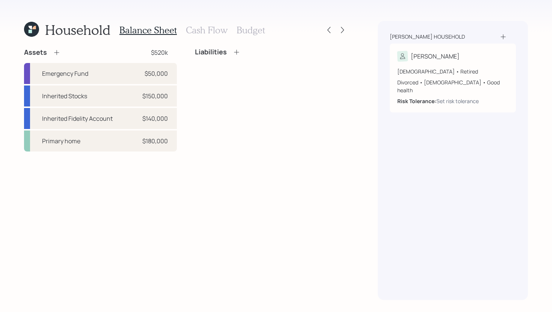
click at [59, 52] on icon at bounding box center [57, 53] width 8 height 8
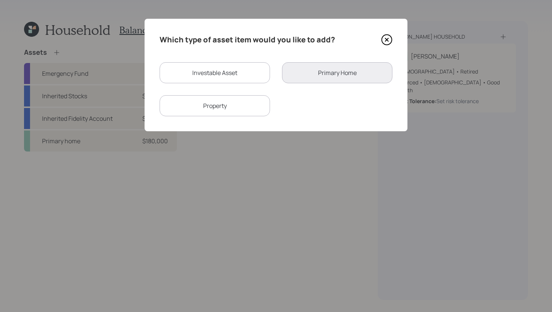
click at [193, 60] on div "Which type of asset item would you like to add? Investable Asset Primary Home P…" at bounding box center [276, 75] width 263 height 113
click at [193, 75] on div "Investable Asset" at bounding box center [215, 72] width 110 height 21
select select "taxable"
select select "balanced"
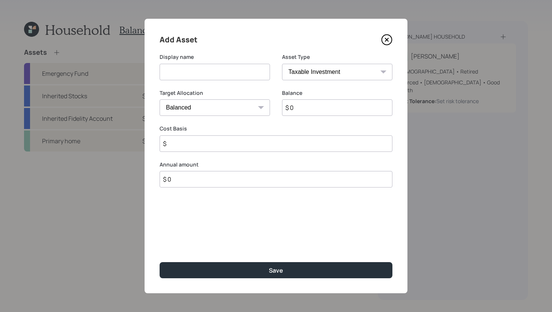
click at [199, 75] on input at bounding box center [215, 72] width 110 height 17
drag, startPoint x: 215, startPoint y: 71, endPoint x: 126, endPoint y: 71, distance: 88.6
click at [126, 71] on div "Add Asset Display name Savings Asset Type SEP IRA IRA Roth IRA 401(k) Roth 401(…" at bounding box center [276, 156] width 552 height 312
click at [196, 73] on input "Proposed Invstment" at bounding box center [215, 72] width 110 height 17
click at [199, 73] on input "Proposed Invstment" at bounding box center [215, 72] width 110 height 17
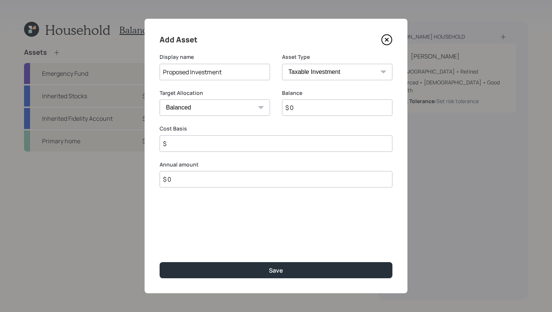
type input "Proposed Investment"
click at [325, 74] on select "SEP IRA IRA Roth IRA 401(k) Roth 401(k) 403(b) Roth 403(b) 457(b) Roth 457(b) H…" at bounding box center [337, 72] width 110 height 17
click at [282, 64] on select "SEP IRA IRA Roth IRA 401(k) Roth 401(k) 403(b) Roth 403(b) 457(b) Roth 457(b) H…" at bounding box center [337, 72] width 110 height 17
click at [314, 111] on input "$ 0" at bounding box center [337, 108] width 110 height 17
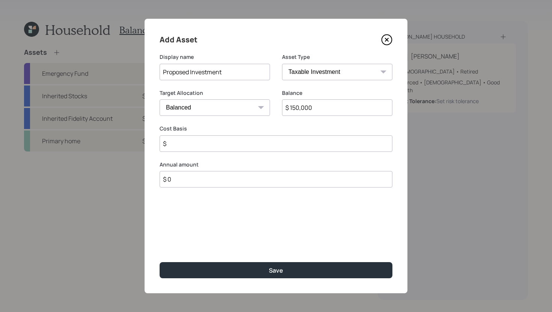
type input "$ 150,000"
click at [287, 151] on input "$" at bounding box center [276, 144] width 233 height 17
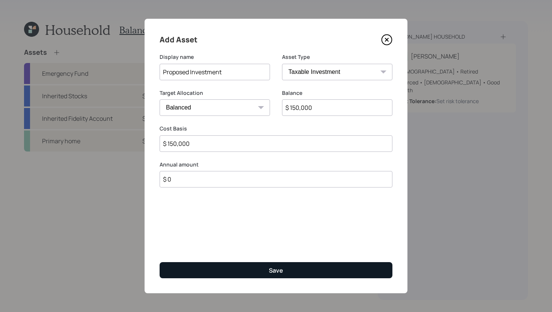
type input "$ 150,000"
click at [273, 265] on button "Save" at bounding box center [276, 271] width 233 height 16
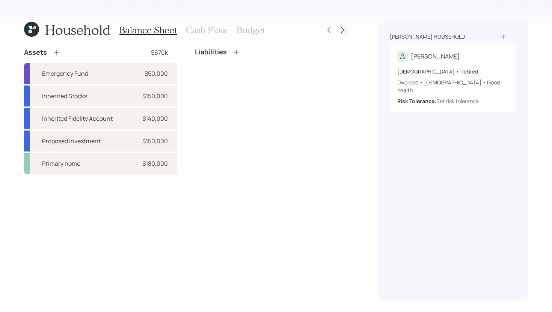
click at [345, 33] on icon at bounding box center [343, 30] width 8 height 8
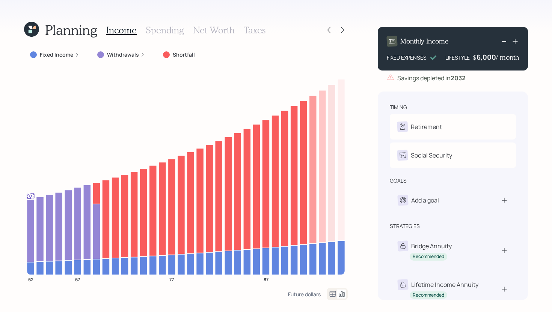
click at [345, 33] on icon at bounding box center [343, 30] width 8 height 8
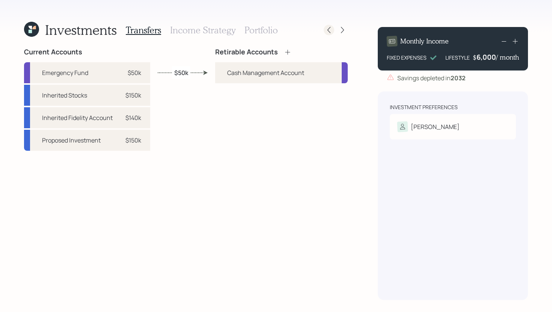
click at [330, 32] on icon at bounding box center [329, 30] width 8 height 8
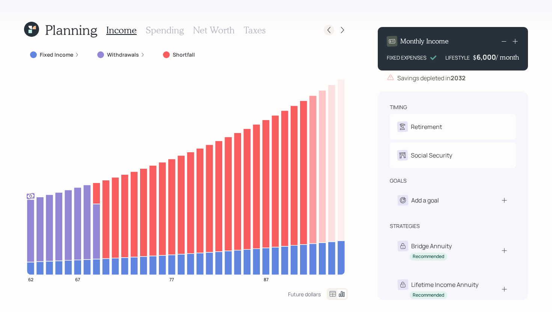
click at [331, 31] on icon at bounding box center [329, 30] width 8 height 8
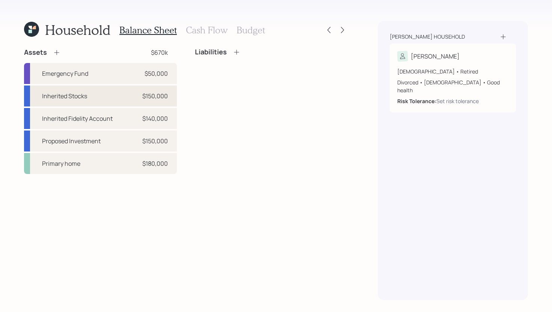
click at [106, 95] on div "Inherited Stocks $150,000" at bounding box center [100, 96] width 153 height 21
select select "taxable"
select select "balanced"
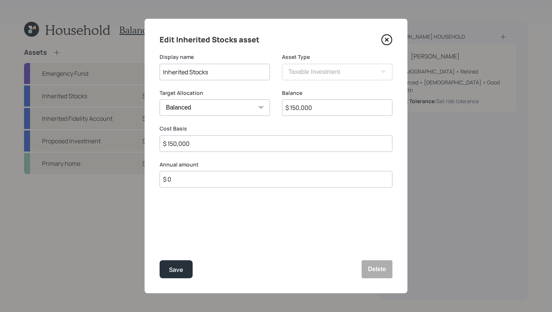
click at [388, 38] on icon at bounding box center [386, 39] width 11 height 11
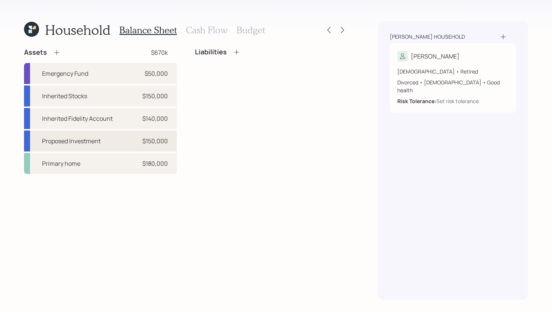
click at [107, 136] on div "Proposed Investment $150,000" at bounding box center [100, 141] width 153 height 21
select select "taxable"
select select "balanced"
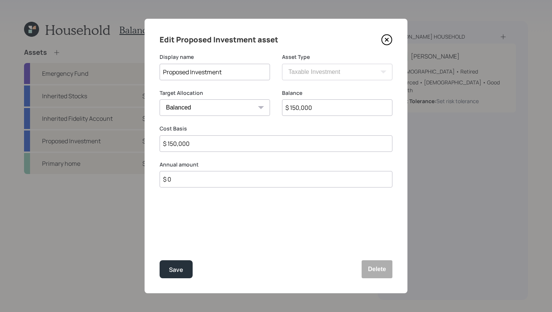
click at [385, 40] on icon at bounding box center [386, 39] width 11 height 11
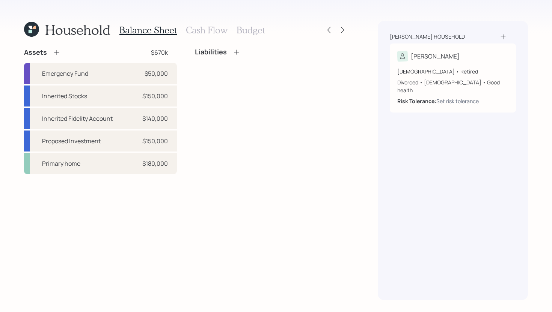
click at [210, 30] on h3 "Cash Flow" at bounding box center [207, 30] width 42 height 11
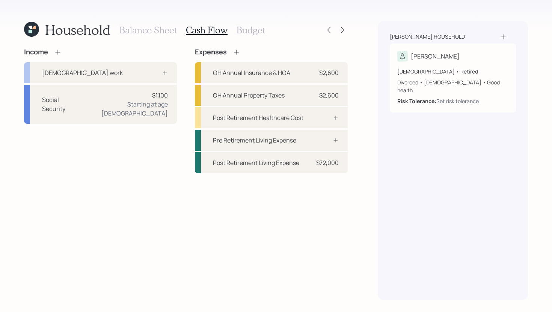
click at [156, 30] on h3 "Balance Sheet" at bounding box center [147, 30] width 57 height 11
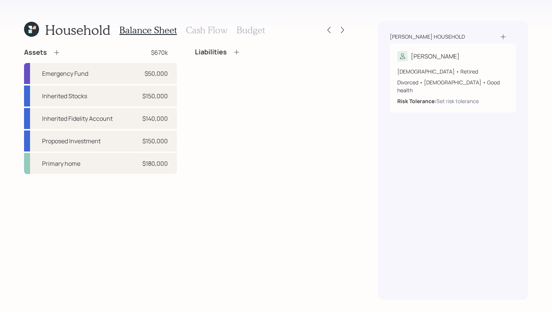
click at [214, 34] on h3 "Cash Flow" at bounding box center [207, 30] width 42 height 11
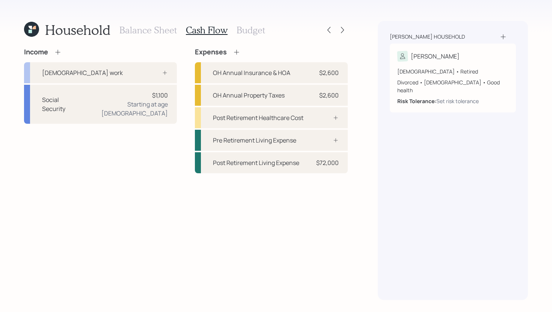
click at [254, 34] on h3 "Budget" at bounding box center [251, 30] width 29 height 11
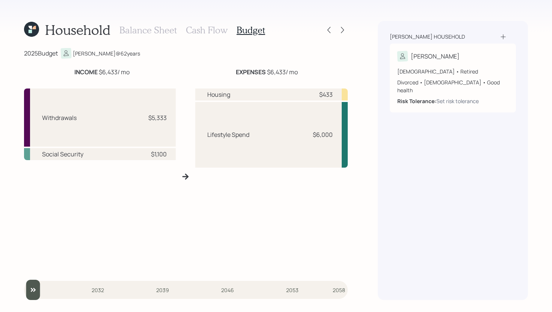
click at [214, 34] on h3 "Cash Flow" at bounding box center [207, 30] width 42 height 11
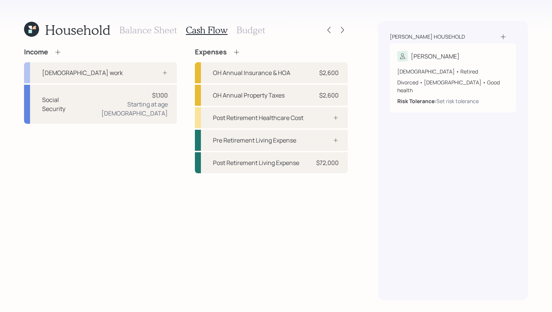
click at [175, 33] on h3 "Balance Sheet" at bounding box center [147, 30] width 57 height 11
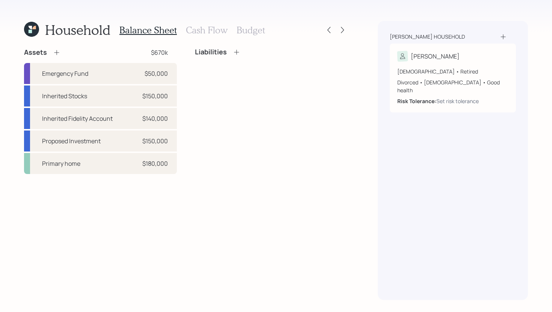
click at [258, 34] on h3 "Budget" at bounding box center [251, 30] width 29 height 11
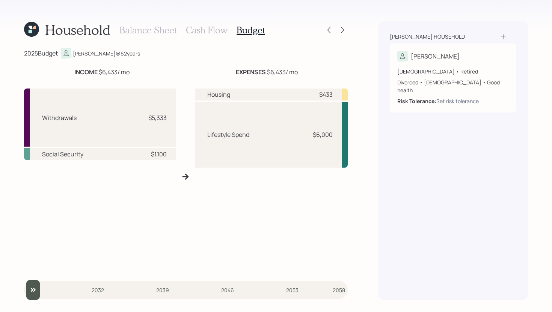
click at [164, 27] on h3 "Balance Sheet" at bounding box center [147, 30] width 57 height 11
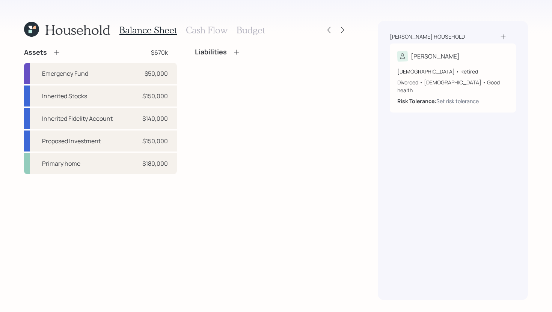
click at [203, 30] on h3 "Cash Flow" at bounding box center [207, 30] width 42 height 11
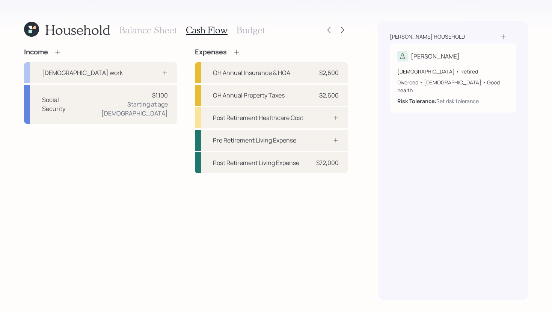
click at [252, 30] on h3 "Budget" at bounding box center [251, 30] width 29 height 11
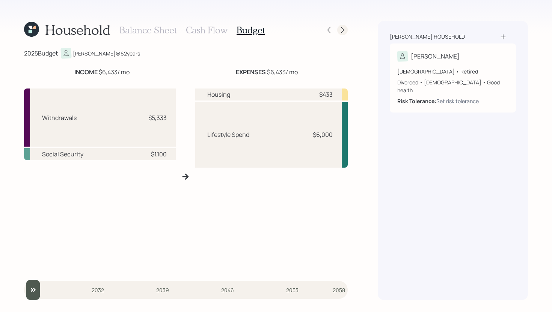
click at [344, 33] on icon at bounding box center [343, 30] width 8 height 8
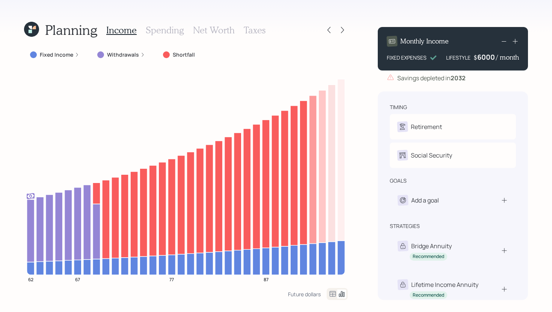
click at [490, 61] on div "6000" at bounding box center [486, 57] width 19 height 9
click at [370, 136] on div "Planning Income Spending Net Worth Taxes Fixed Income Withdrawals Shortfall 62 …" at bounding box center [276, 156] width 552 height 312
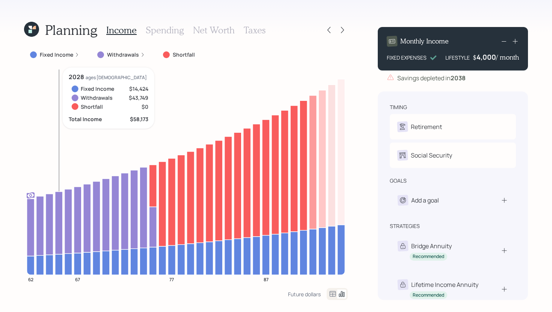
click at [59, 261] on icon at bounding box center [59, 265] width 8 height 21
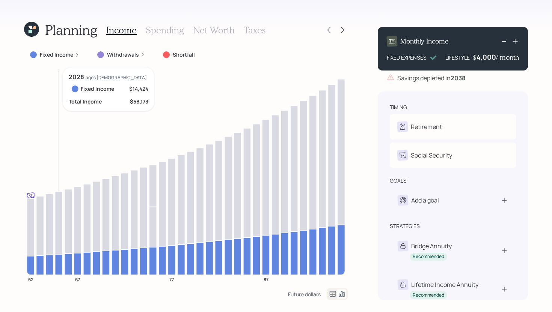
click at [61, 261] on icon at bounding box center [59, 265] width 8 height 21
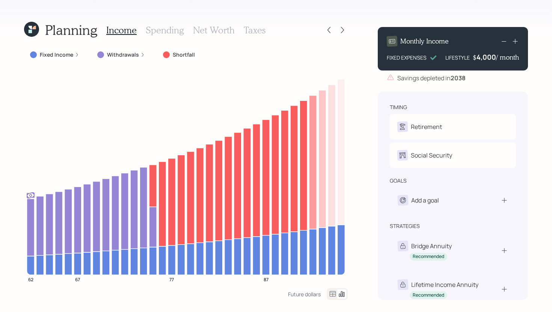
click at [168, 33] on h3 "Spending" at bounding box center [165, 30] width 38 height 11
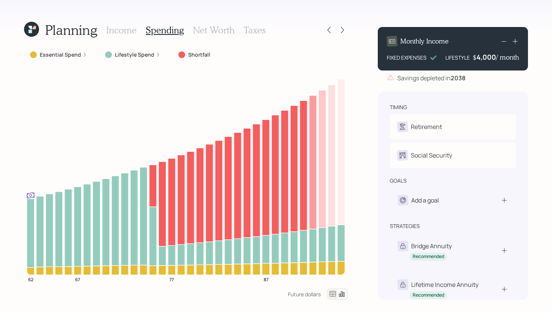
click at [216, 30] on h3 "Net Worth" at bounding box center [214, 30] width 42 height 11
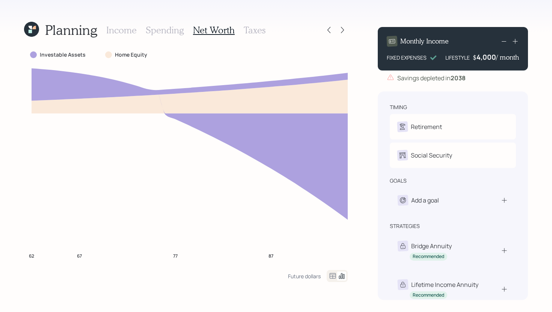
click at [244, 29] on h3 "Taxes" at bounding box center [255, 30] width 22 height 11
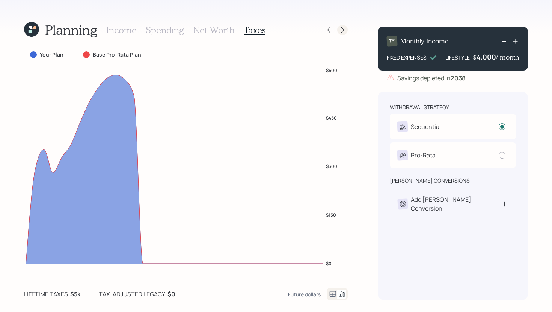
click at [343, 30] on icon at bounding box center [343, 30] width 8 height 8
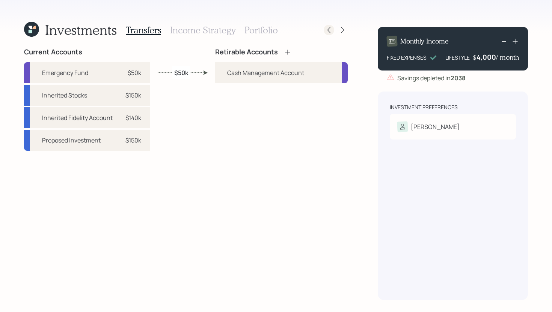
click at [326, 30] on icon at bounding box center [329, 30] width 8 height 8
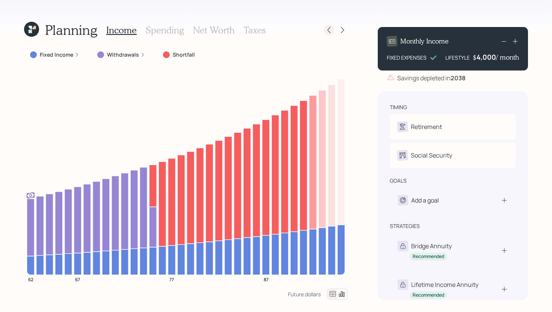
click at [328, 31] on icon at bounding box center [329, 30] width 8 height 8
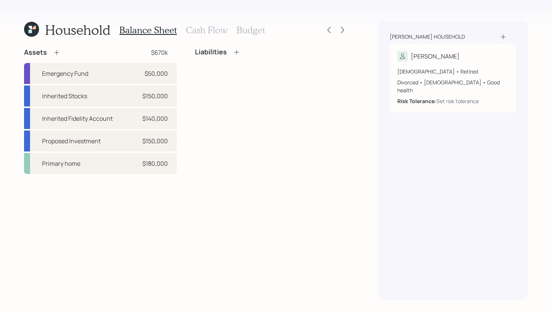
click at [200, 31] on h3 "Cash Flow" at bounding box center [207, 30] width 42 height 11
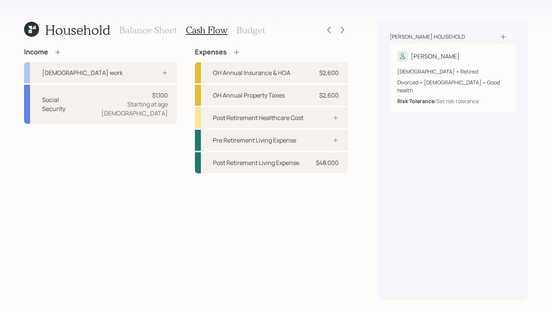
click at [58, 53] on icon at bounding box center [58, 52] width 8 height 8
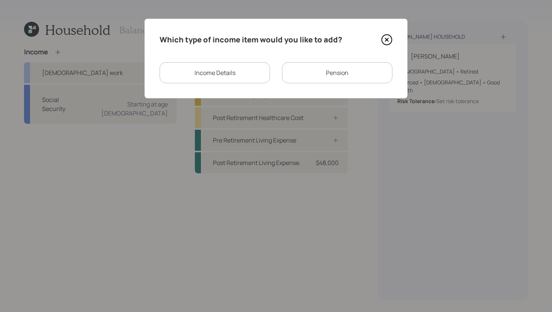
click at [312, 74] on div "Pension" at bounding box center [337, 72] width 110 height 21
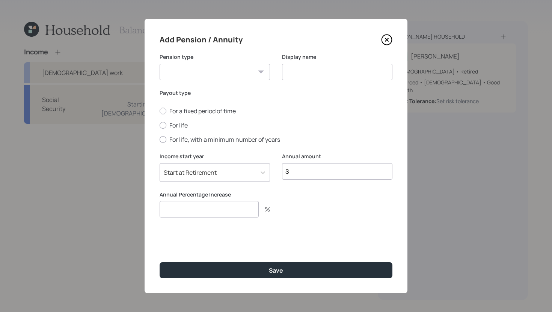
click at [217, 72] on select "Pension Annuity" at bounding box center [215, 72] width 110 height 17
select select "pension"
click at [160, 64] on select "Pension Annuity" at bounding box center [215, 72] width 110 height 17
click at [385, 42] on icon at bounding box center [386, 39] width 11 height 11
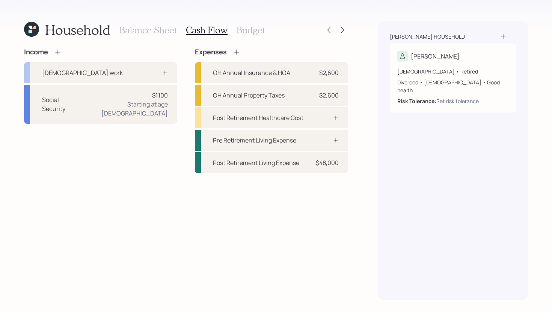
click at [56, 51] on icon at bounding box center [58, 52] width 8 height 8
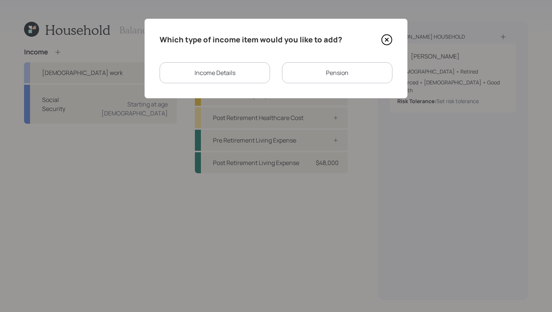
click at [190, 68] on div "Income Details" at bounding box center [215, 72] width 110 height 21
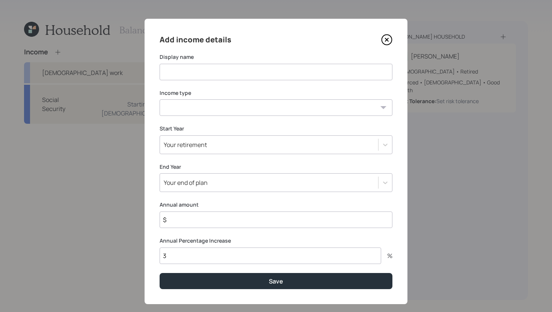
click at [190, 72] on input at bounding box center [276, 72] width 233 height 17
type input "Part Time"
click at [190, 108] on select "Full-time work Part-time work Self employment Other" at bounding box center [276, 108] width 233 height 17
select select "part_time"
click at [160, 100] on select "Full-time work Part-time work Self employment Other" at bounding box center [276, 108] width 233 height 17
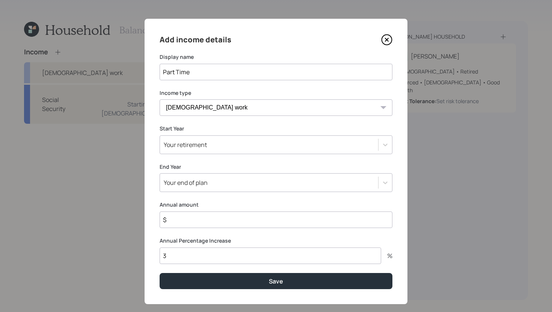
click at [190, 143] on div "Your retirement" at bounding box center [185, 145] width 43 height 8
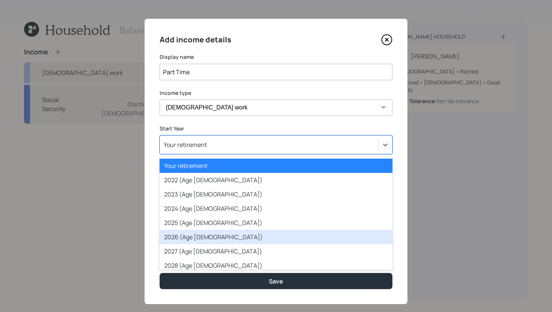
drag, startPoint x: 188, startPoint y: 219, endPoint x: 186, endPoint y: 241, distance: 22.3
click at [186, 241] on div "Your retirement 2022 (Age 59) 2023 (Age 60) 2024 (Age 61) 2025 (Age 62) 2026 (A…" at bounding box center [276, 213] width 233 height 113
click at [186, 241] on div "2026 (Age 63)" at bounding box center [276, 237] width 233 height 14
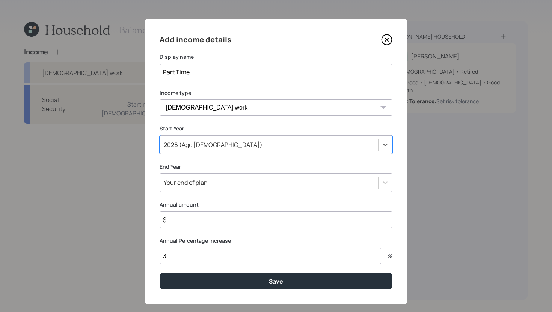
scroll to position [11, 0]
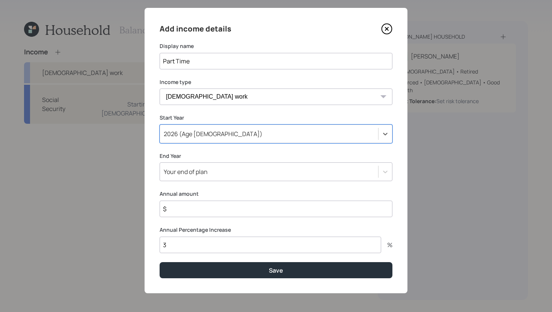
click at [207, 176] on div "Your end of plan" at bounding box center [269, 172] width 218 height 13
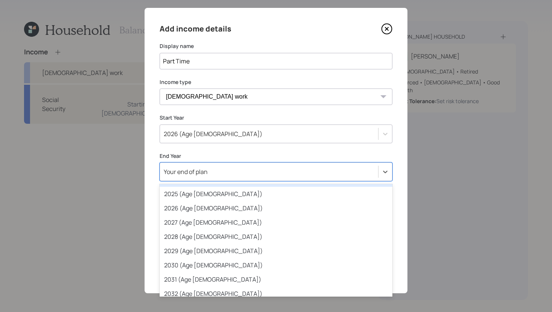
scroll to position [71, 0]
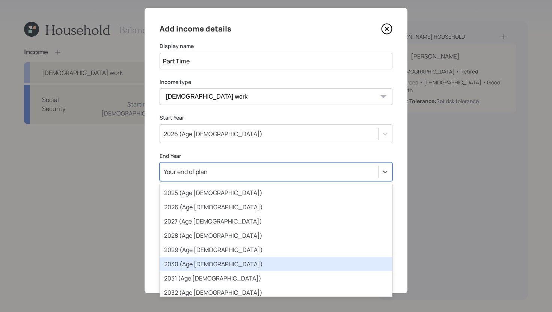
click at [201, 264] on div "2030 (Age 67)" at bounding box center [276, 264] width 233 height 14
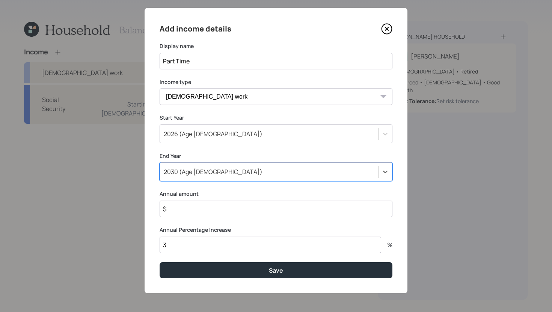
click at [195, 210] on input "$" at bounding box center [276, 209] width 233 height 17
click at [186, 249] on input "3" at bounding box center [271, 245] width 222 height 17
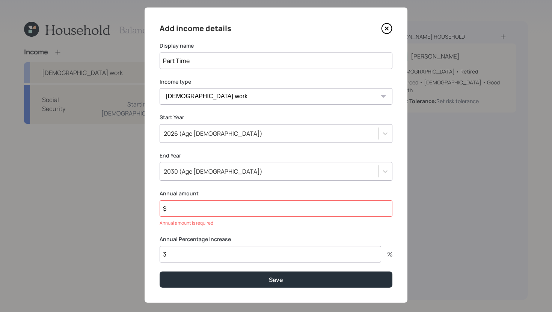
click at [181, 208] on input "$" at bounding box center [276, 209] width 233 height 17
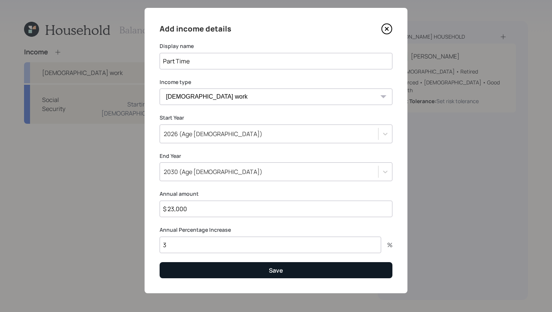
type input "$ 23,000"
click at [228, 273] on button "Save" at bounding box center [276, 271] width 233 height 16
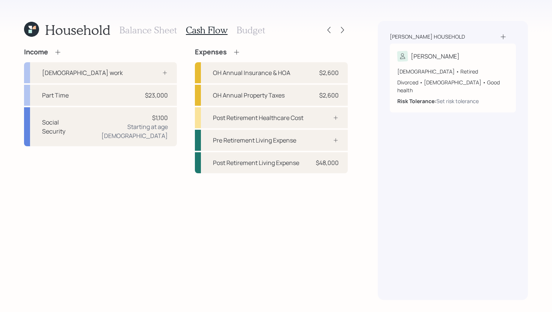
click at [259, 26] on h3 "Budget" at bounding box center [251, 30] width 29 height 11
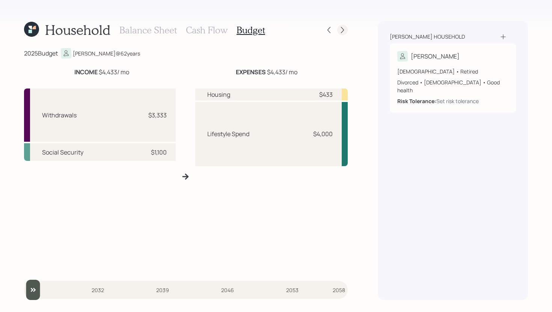
click at [346, 29] on icon at bounding box center [343, 30] width 8 height 8
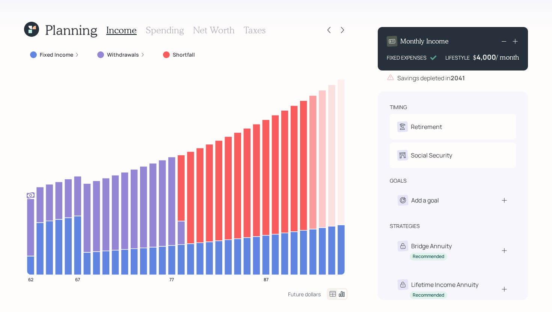
click at [25, 30] on icon at bounding box center [32, 30] width 18 height 18
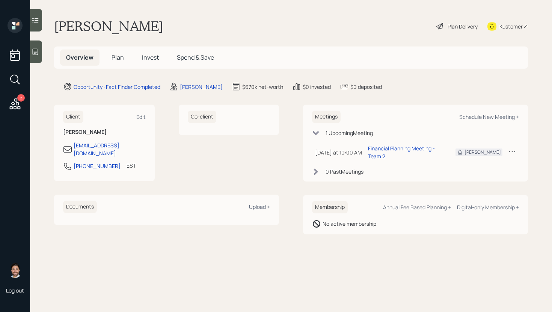
click at [451, 26] on div "Plan Delivery" at bounding box center [463, 27] width 30 height 8
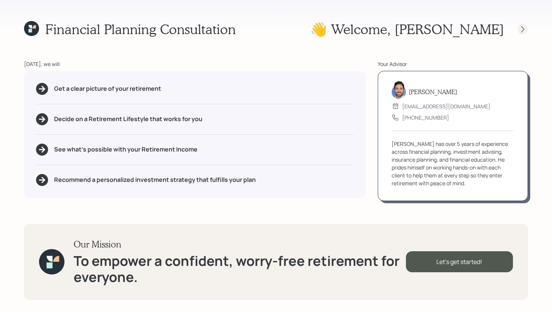
click at [521, 32] on icon at bounding box center [523, 30] width 8 height 8
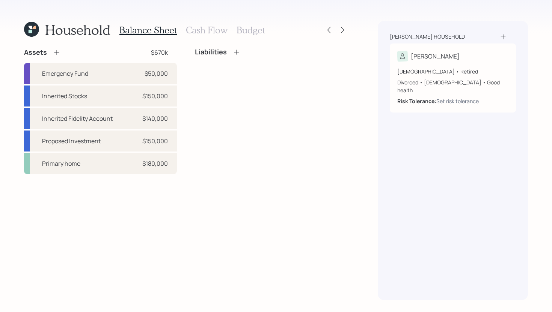
click at [200, 33] on h3 "Cash Flow" at bounding box center [207, 30] width 42 height 11
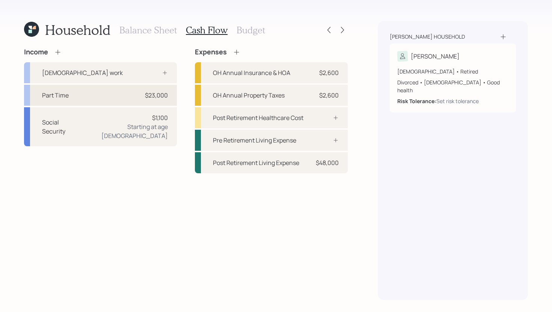
click at [98, 94] on div "Part Time $23,000" at bounding box center [100, 95] width 153 height 21
select select "part_time"
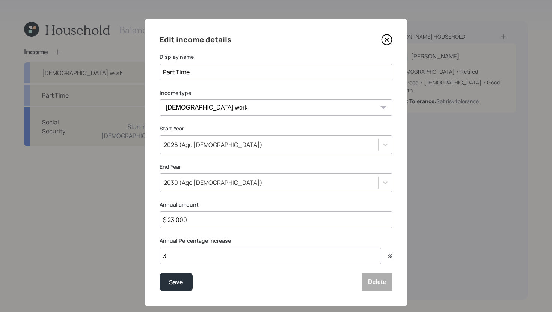
click at [240, 143] on div "2026 (Age [DEMOGRAPHIC_DATA])" at bounding box center [269, 145] width 218 height 13
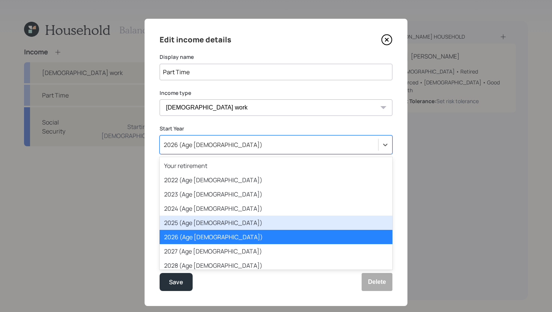
click at [209, 222] on div "2025 (Age [DEMOGRAPHIC_DATA])" at bounding box center [276, 223] width 233 height 14
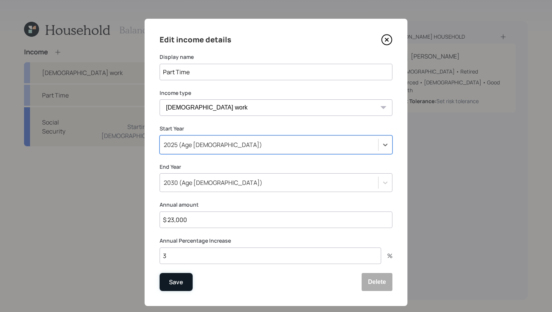
click at [185, 280] on button "Save" at bounding box center [176, 282] width 33 height 18
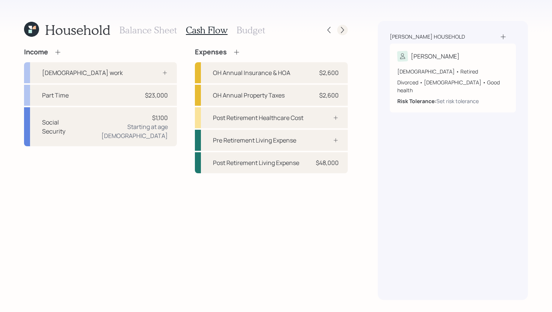
click at [341, 33] on icon at bounding box center [343, 30] width 8 height 8
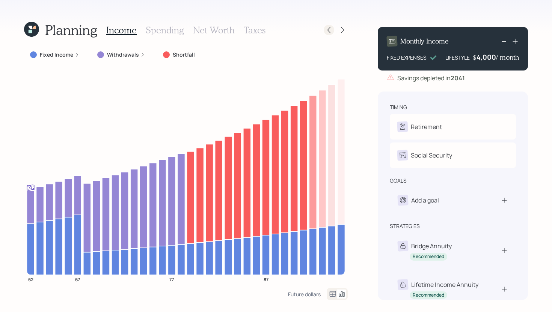
click at [327, 31] on icon at bounding box center [329, 30] width 8 height 8
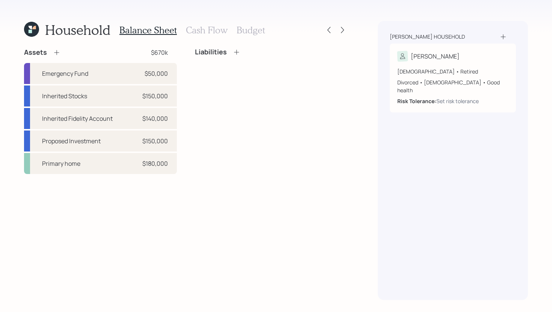
click at [199, 25] on h3 "Cash Flow" at bounding box center [207, 30] width 42 height 11
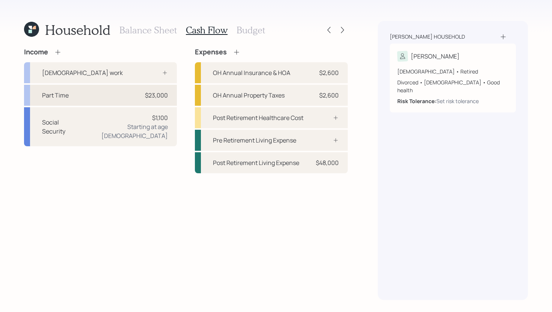
click at [74, 98] on div "Part Time $23,000" at bounding box center [100, 95] width 153 height 21
select select "part_time"
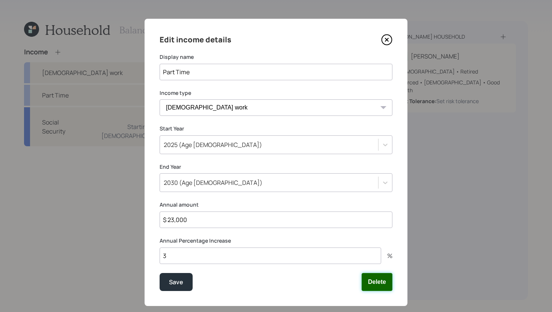
click at [374, 276] on button "Delete" at bounding box center [377, 282] width 31 height 18
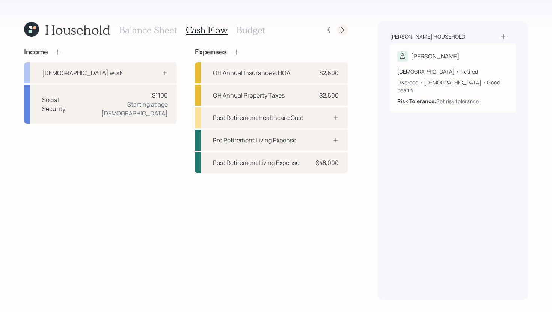
click at [342, 30] on icon at bounding box center [343, 30] width 8 height 8
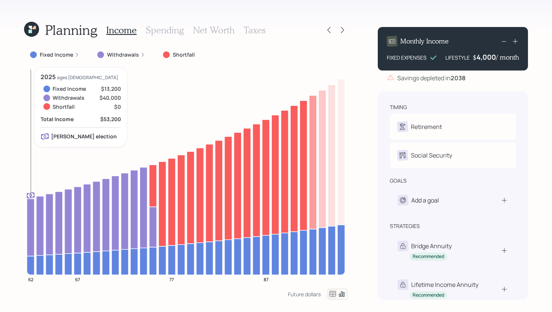
click at [31, 264] on icon at bounding box center [31, 265] width 8 height 19
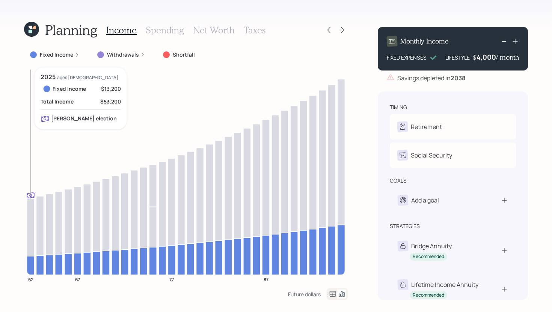
click at [31, 264] on icon at bounding box center [31, 265] width 8 height 19
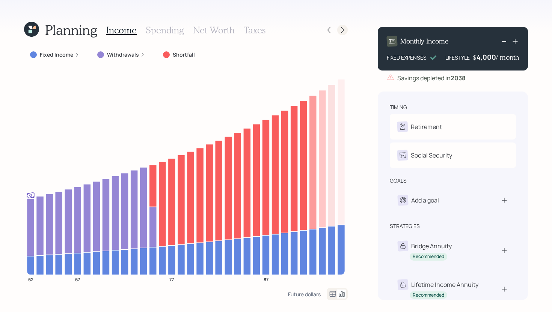
click at [346, 31] on icon at bounding box center [343, 30] width 8 height 8
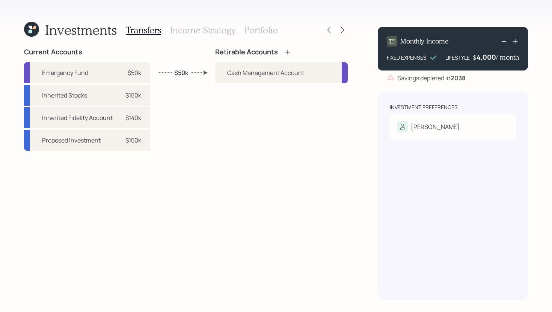
click at [288, 51] on icon at bounding box center [287, 52] width 5 height 5
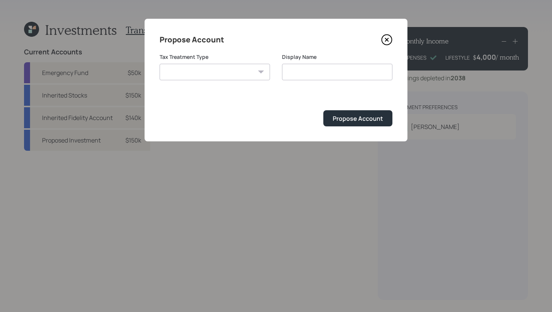
click at [210, 76] on select "[PERSON_NAME] Taxable Traditional" at bounding box center [215, 72] width 110 height 17
select select "taxable"
click at [160, 64] on select "[PERSON_NAME] Taxable Traditional" at bounding box center [215, 72] width 110 height 17
click at [311, 72] on input "Taxable" at bounding box center [337, 72] width 110 height 17
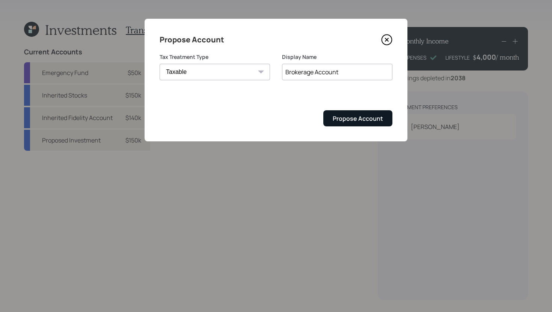
type input "Brokerage Account"
click at [341, 122] on div "Propose Account" at bounding box center [358, 119] width 50 height 8
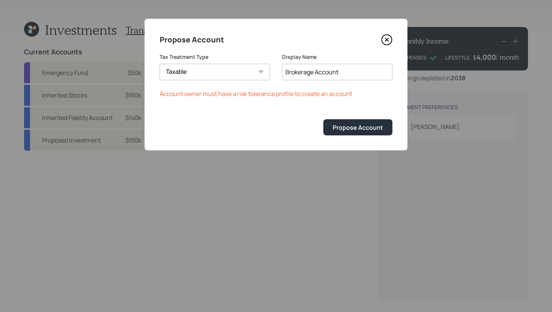
click at [387, 40] on icon at bounding box center [386, 39] width 3 height 3
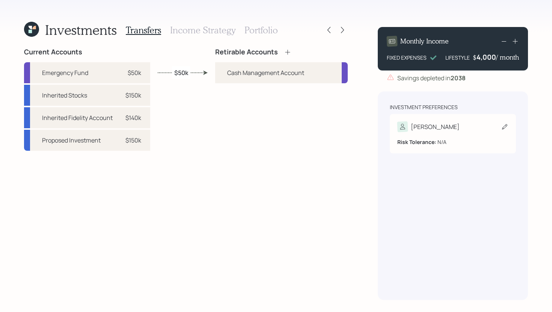
click at [417, 128] on div "[PERSON_NAME]" at bounding box center [435, 126] width 49 height 9
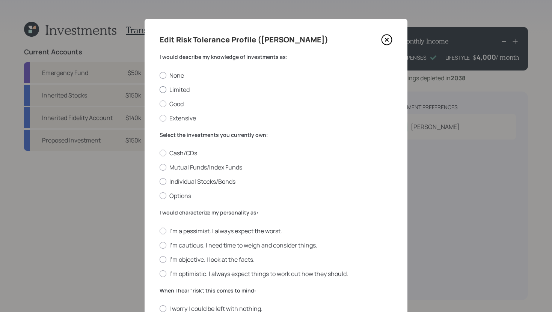
click at [185, 90] on label "Limited" at bounding box center [276, 90] width 233 height 8
click at [160, 90] on input "Limited" at bounding box center [159, 89] width 0 height 0
radio input "true"
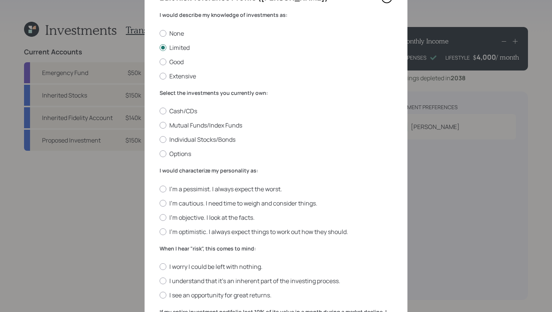
scroll to position [44, 0]
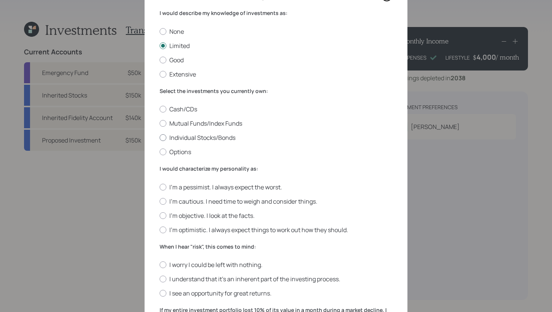
click at [208, 136] on label "Individual Stocks/Bonds" at bounding box center [276, 138] width 233 height 8
click at [160, 138] on input "Individual Stocks/Bonds" at bounding box center [159, 138] width 0 height 0
radio input "true"
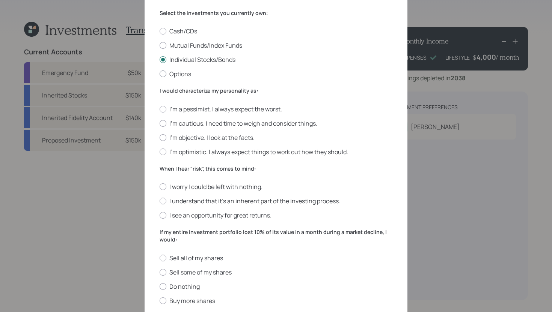
scroll to position [125, 0]
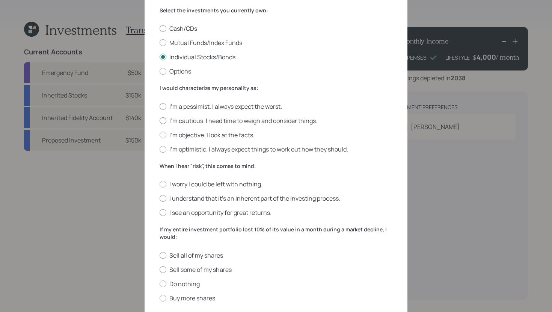
click at [193, 121] on label "I'm cautious. I need time to weigh and consider things." at bounding box center [276, 121] width 233 height 8
click at [160, 121] on input "I'm cautious. I need time to weigh and consider things." at bounding box center [159, 121] width 0 height 0
radio input "true"
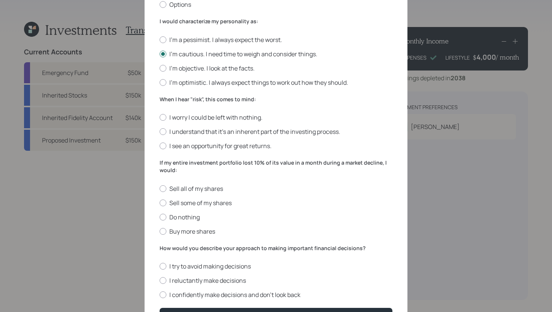
scroll to position [195, 0]
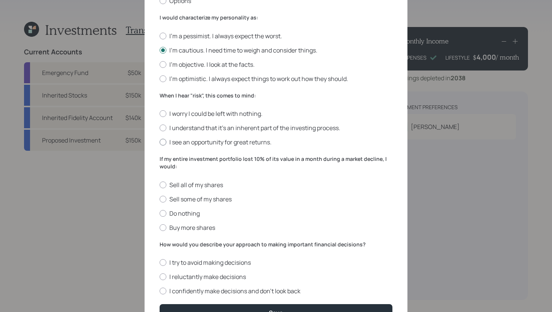
click at [224, 143] on label "I see an opportunity for great returns." at bounding box center [276, 142] width 233 height 8
click at [160, 143] on input "I see an opportunity for great returns." at bounding box center [159, 142] width 0 height 0
radio input "true"
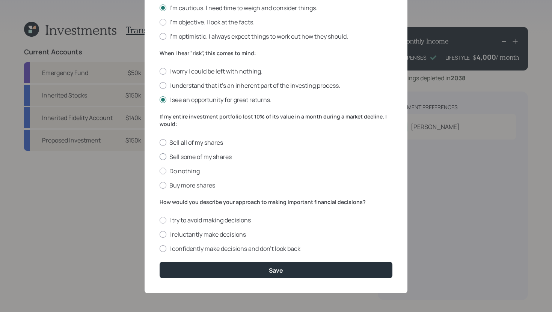
click at [234, 156] on label "Sell some of my shares" at bounding box center [276, 157] width 233 height 8
click at [160, 157] on input "Sell some of my shares" at bounding box center [159, 157] width 0 height 0
radio input "true"
click at [210, 234] on label "I reluctantly make decisions" at bounding box center [276, 235] width 233 height 8
click at [160, 235] on input "I reluctantly make decisions" at bounding box center [159, 235] width 0 height 0
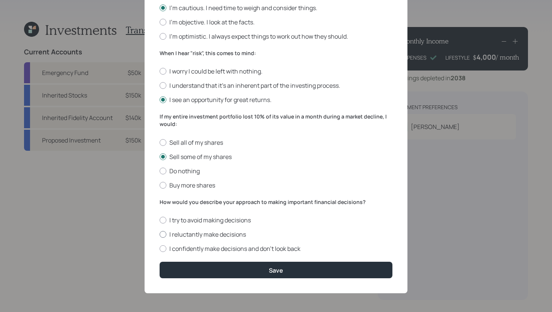
radio input "true"
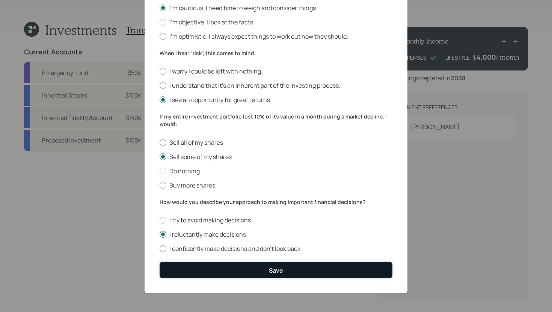
click at [211, 273] on button "Save" at bounding box center [276, 270] width 233 height 16
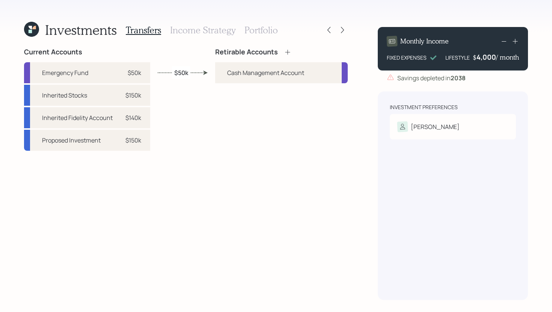
click at [289, 52] on icon at bounding box center [288, 52] width 8 height 8
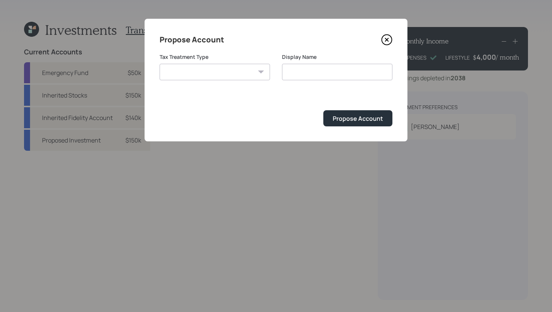
click at [246, 74] on select "Roth Taxable Traditional" at bounding box center [215, 72] width 110 height 17
select select "taxable"
click at [160, 64] on select "Roth Taxable Traditional" at bounding box center [215, 72] width 110 height 17
click at [309, 71] on input "Taxable" at bounding box center [337, 72] width 110 height 17
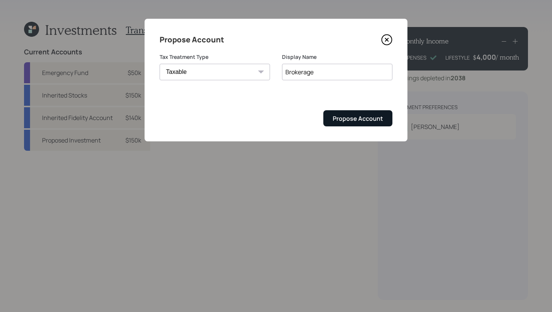
type input "Brokerage"
click at [344, 119] on div "Propose Account" at bounding box center [358, 119] width 50 height 8
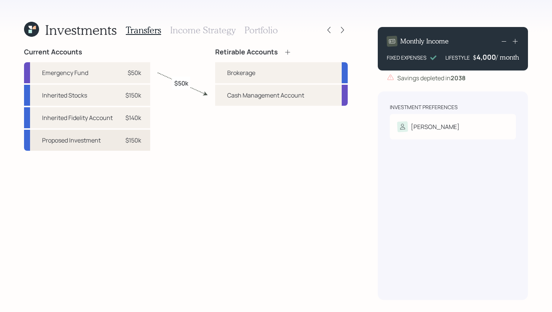
click at [142, 141] on div "Proposed Investment $150k" at bounding box center [87, 140] width 126 height 21
click at [218, 68] on div "Brokerage" at bounding box center [281, 72] width 133 height 21
select select "d3ebb618-ffc8-4fd9-b3fc-6a5804feed4b"
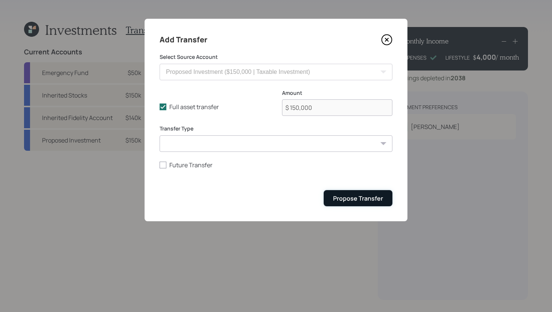
click at [344, 197] on div "Propose Transfer" at bounding box center [358, 199] width 50 height 8
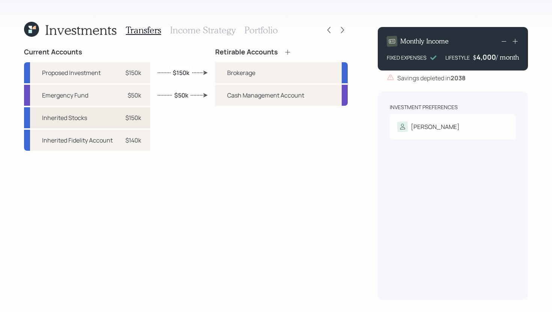
click at [134, 122] on div "$150k" at bounding box center [133, 117] width 16 height 9
click at [219, 75] on div "Brokerage" at bounding box center [281, 72] width 133 height 21
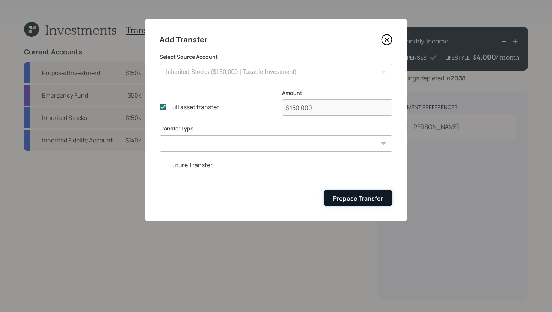
click at [347, 202] on div "Propose Transfer" at bounding box center [358, 199] width 50 height 8
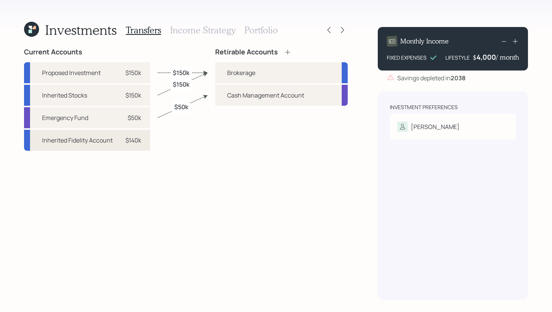
click at [144, 142] on div "Inherited Fidelity Account $140k" at bounding box center [87, 140] width 126 height 21
click at [224, 72] on div "Brokerage" at bounding box center [281, 72] width 133 height 21
select select "db2ccf51-72d2-49b1-98f7-fe7791784b9f"
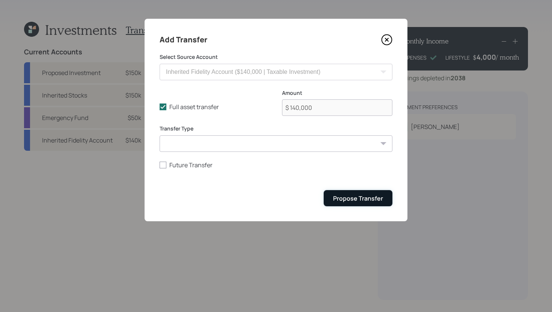
click at [350, 199] on div "Propose Transfer" at bounding box center [358, 199] width 50 height 8
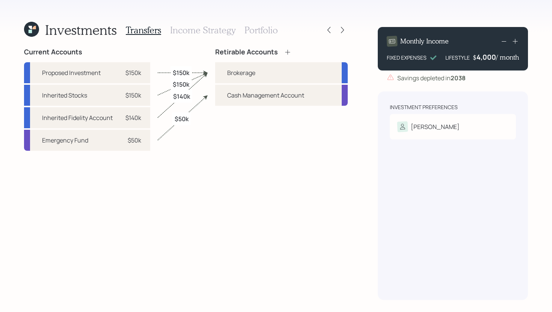
click at [202, 29] on h3 "Income Strategy" at bounding box center [202, 30] width 65 height 11
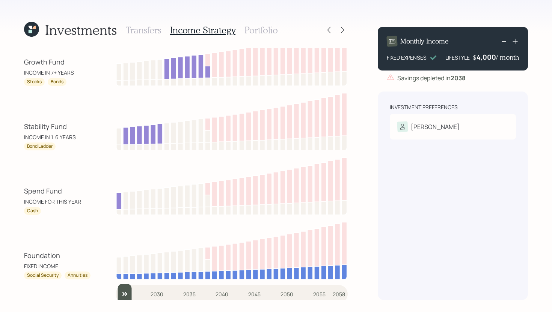
scroll to position [26, 0]
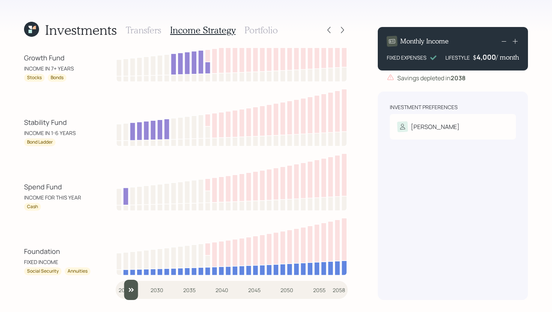
click at [129, 290] on input "slider" at bounding box center [232, 290] width 232 height 20
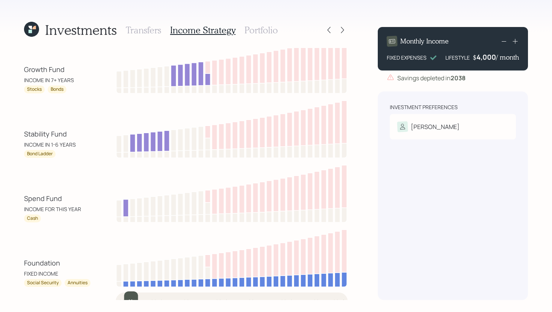
scroll to position [14, 0]
drag, startPoint x: 130, startPoint y: 296, endPoint x: 113, endPoint y: 296, distance: 16.9
click at [116, 296] on input "slider" at bounding box center [232, 302] width 232 height 20
click at [131, 296] on input "slider" at bounding box center [232, 302] width 232 height 20
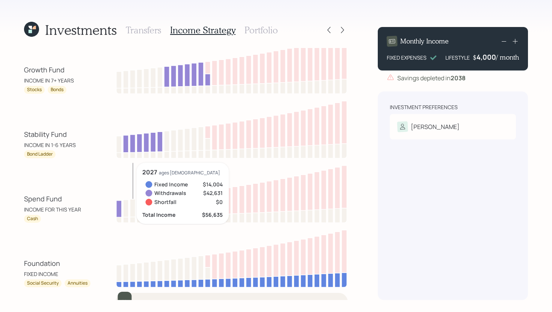
drag, startPoint x: 139, startPoint y: 295, endPoint x: 118, endPoint y: 295, distance: 21.0
click at [118, 295] on input "slider" at bounding box center [232, 302] width 232 height 20
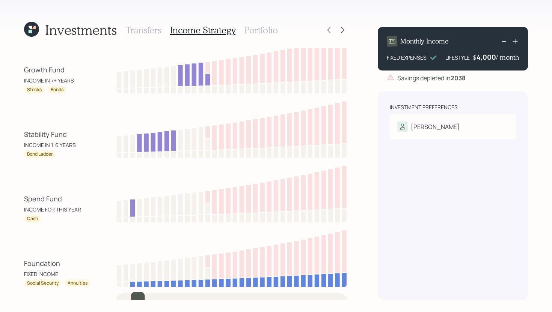
click at [129, 295] on input "slider" at bounding box center [232, 302] width 232 height 20
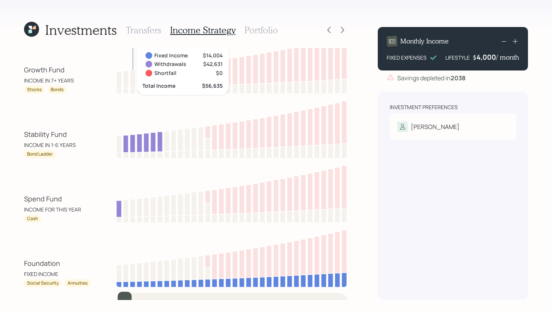
drag, startPoint x: 138, startPoint y: 295, endPoint x: 102, endPoint y: 295, distance: 36.1
type input "2025"
click at [116, 295] on input "slider" at bounding box center [232, 302] width 232 height 20
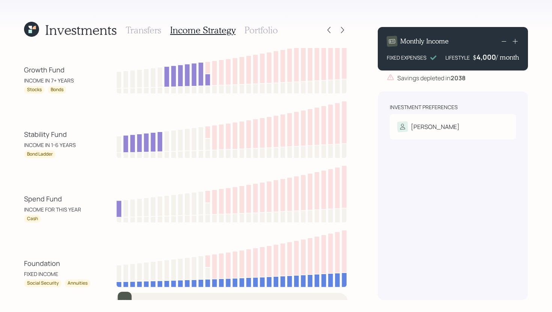
click at [267, 26] on h3 "Portfolio" at bounding box center [260, 30] width 33 height 11
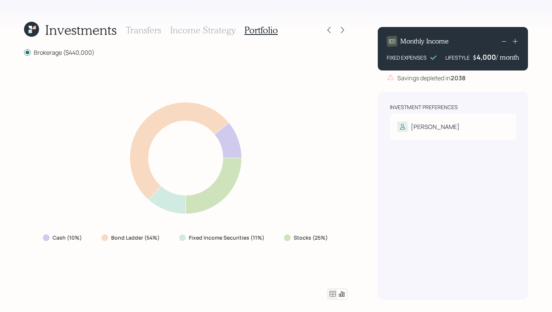
click at [329, 290] on icon at bounding box center [332, 294] width 9 height 9
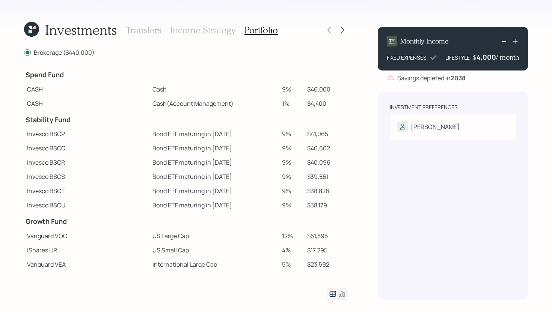
drag, startPoint x: 283, startPoint y: 104, endPoint x: 267, endPoint y: 104, distance: 15.4
click at [267, 104] on tr "CASH Cash (Account Management) 1% $4,400" at bounding box center [186, 104] width 324 height 14
click at [267, 104] on td "Cash (Account Management)" at bounding box center [214, 104] width 130 height 14
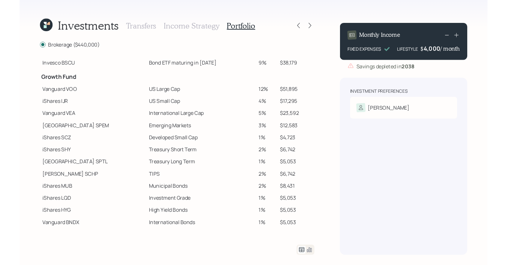
scroll to position [147, 0]
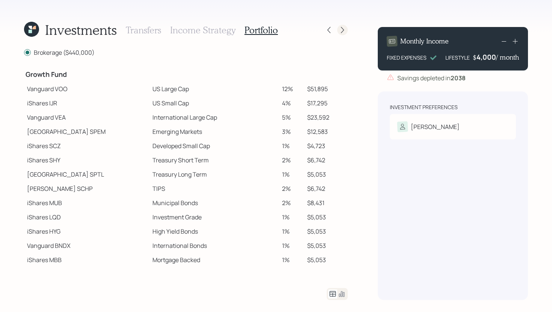
click at [346, 32] on icon at bounding box center [343, 30] width 8 height 8
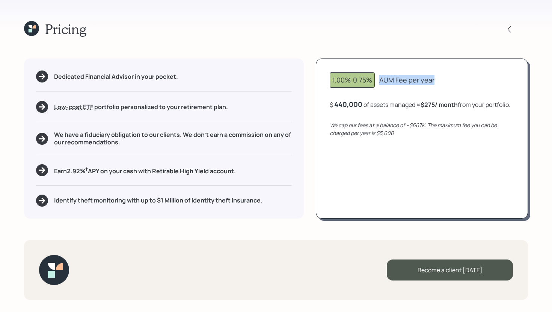
drag, startPoint x: 437, startPoint y: 79, endPoint x: 380, endPoint y: 82, distance: 56.4
click at [380, 82] on div "1.00% 0.75% AUM Fee per year" at bounding box center [422, 79] width 184 height 15
drag, startPoint x: 355, startPoint y: 80, endPoint x: 371, endPoint y: 80, distance: 16.9
click at [371, 80] on div "1.00% 0.75%" at bounding box center [352, 80] width 40 height 10
click at [383, 80] on div "AUM Fee per year" at bounding box center [406, 80] width 55 height 10
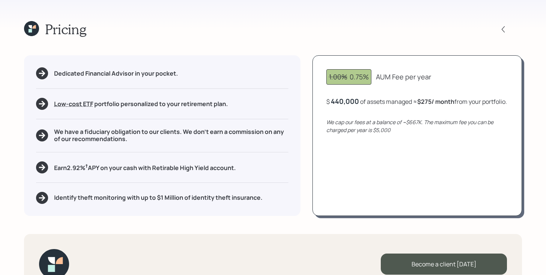
click at [34, 23] on icon at bounding box center [31, 28] width 15 height 15
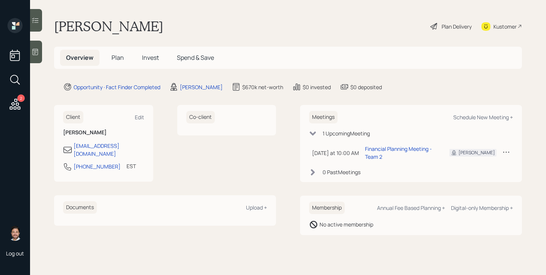
click at [149, 57] on span "Invest" at bounding box center [150, 57] width 17 height 8
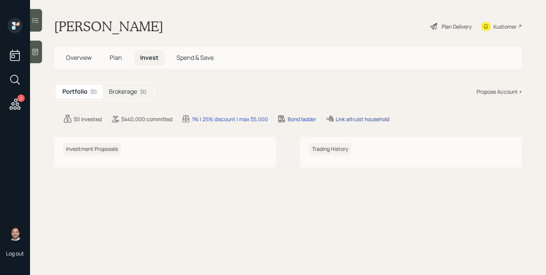
click at [362, 117] on div "Link altruist household" at bounding box center [363, 119] width 54 height 8
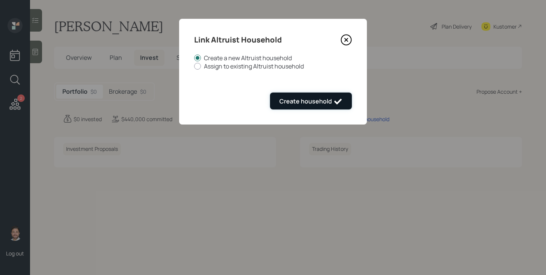
click at [320, 97] on div "Create household" at bounding box center [310, 101] width 63 height 9
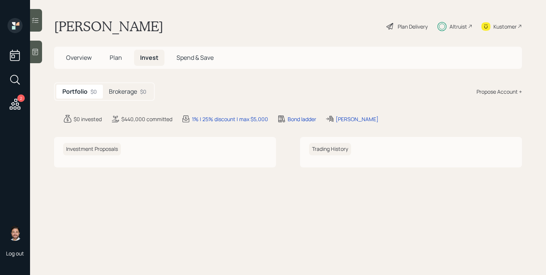
click at [451, 27] on div "Altruist" at bounding box center [459, 27] width 18 height 8
click at [465, 28] on div "Altruist" at bounding box center [459, 27] width 18 height 8
